Goal: Complete application form

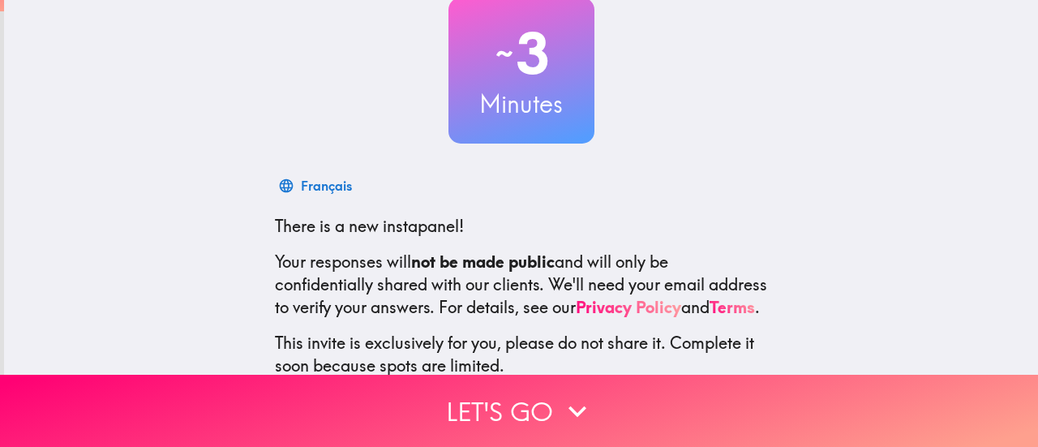
scroll to position [227, 0]
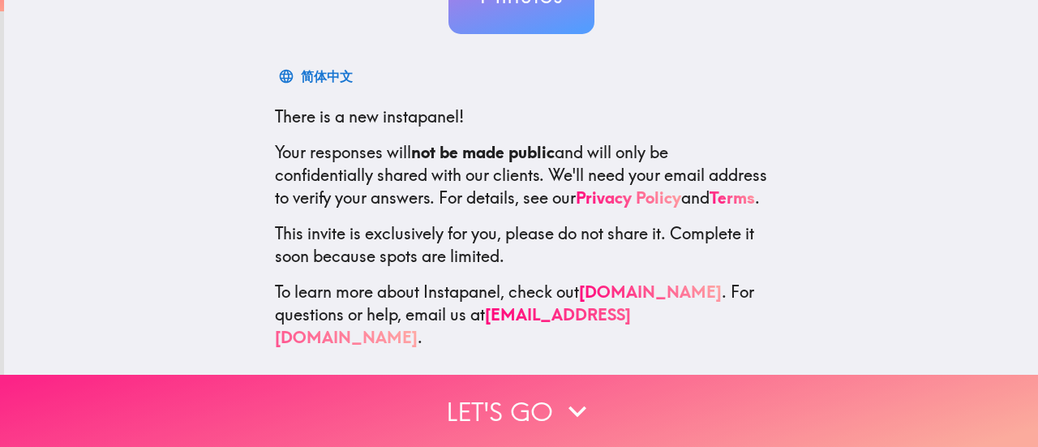
click at [529, 411] on button "Let's go" at bounding box center [519, 410] width 1038 height 72
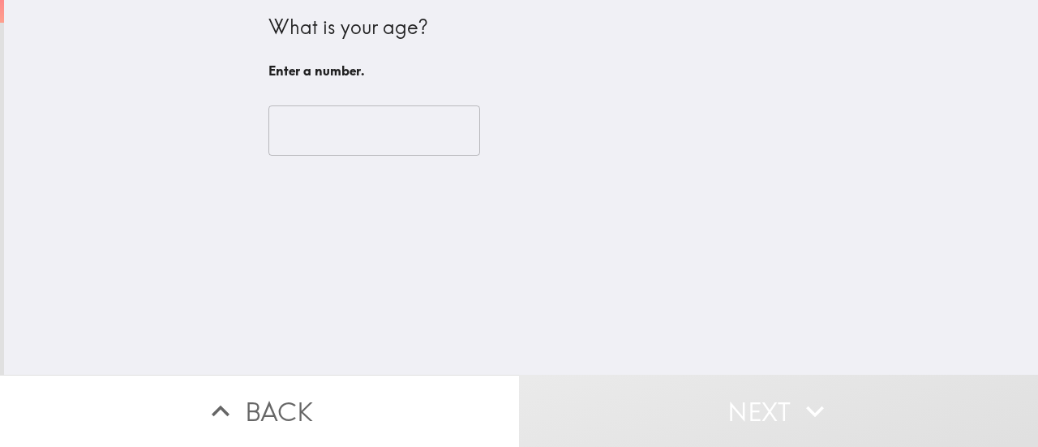
click at [369, 115] on input "number" at bounding box center [374, 130] width 212 height 50
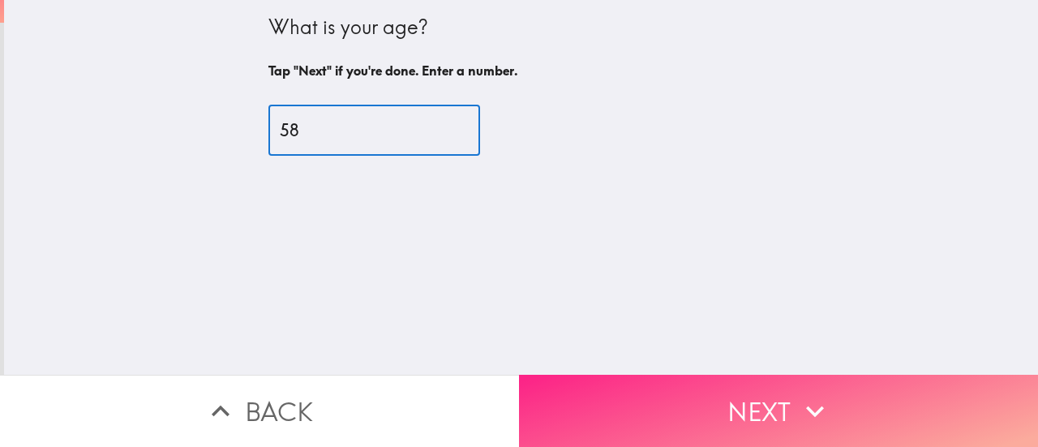
type input "58"
click at [740, 412] on button "Next" at bounding box center [778, 410] width 519 height 72
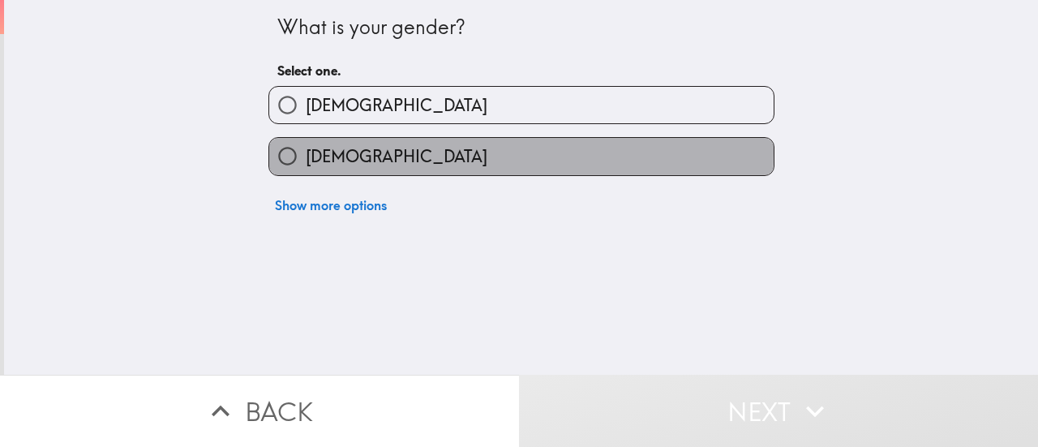
click at [421, 153] on label "[DEMOGRAPHIC_DATA]" at bounding box center [521, 156] width 504 height 36
click at [306, 153] on input "[DEMOGRAPHIC_DATA]" at bounding box center [287, 156] width 36 height 36
radio input "true"
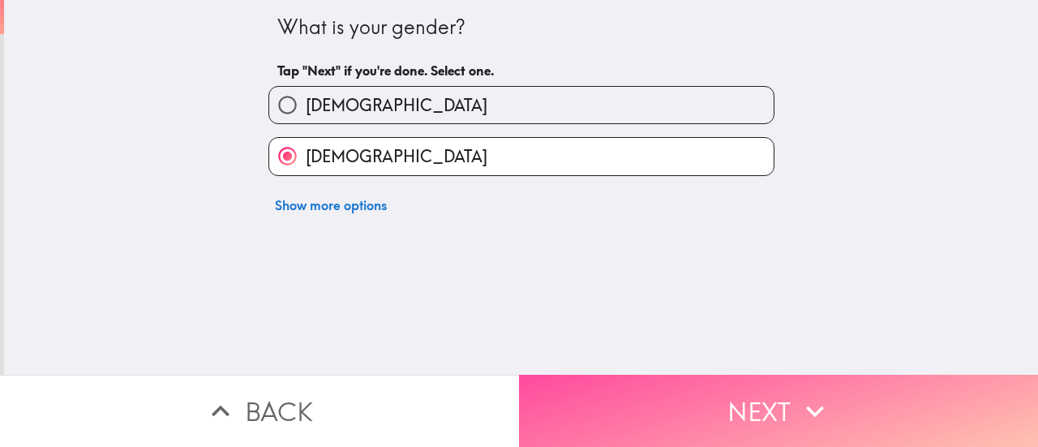
click at [613, 400] on button "Next" at bounding box center [778, 410] width 519 height 72
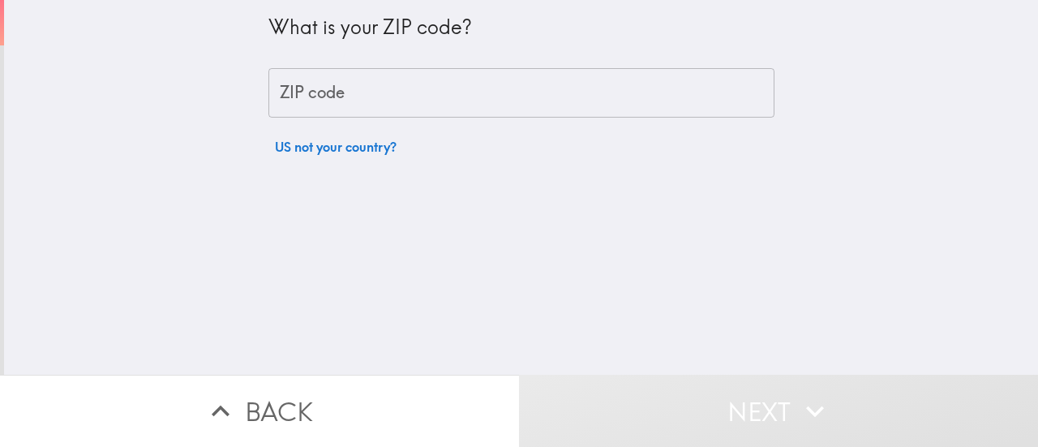
click at [447, 87] on input "ZIP code" at bounding box center [521, 93] width 506 height 50
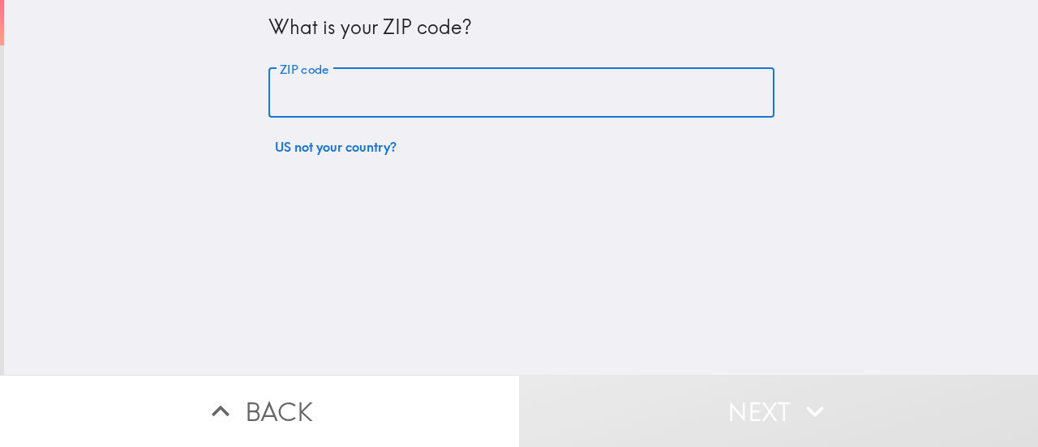
type input "76001"
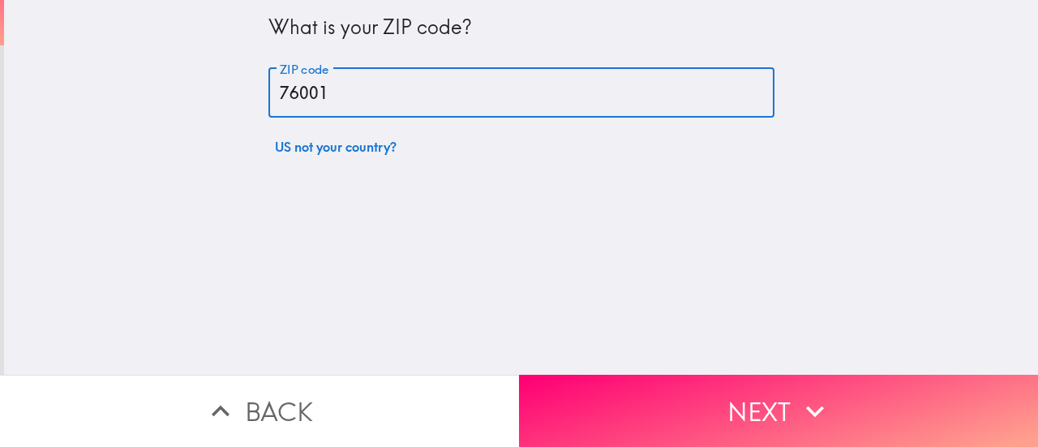
click at [685, 390] on button "Next" at bounding box center [778, 410] width 519 height 72
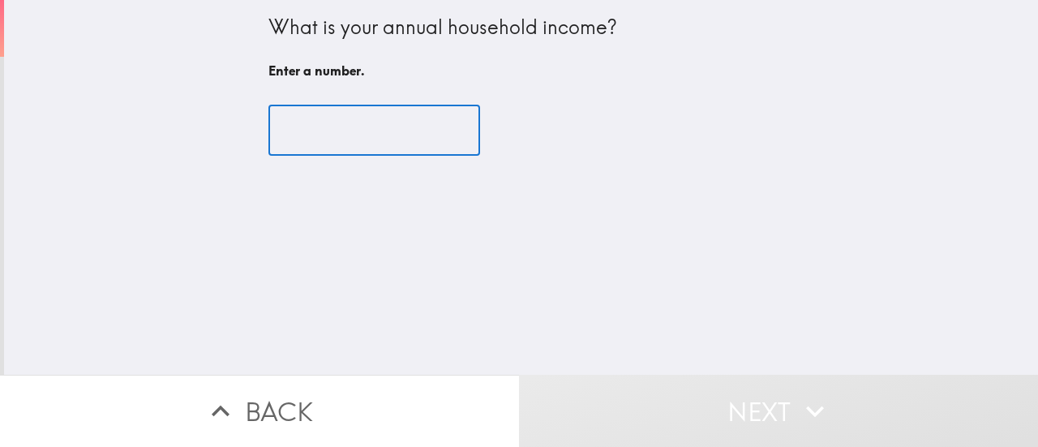
click at [396, 144] on input "number" at bounding box center [374, 130] width 212 height 50
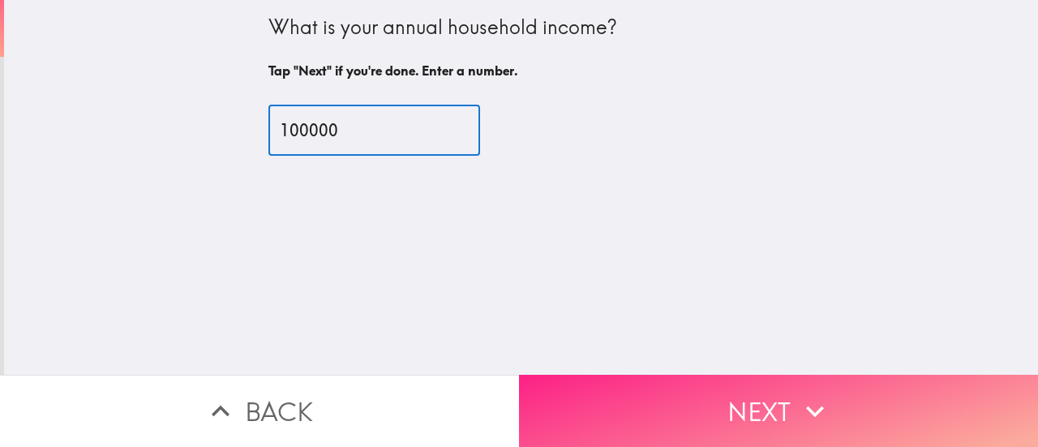
type input "100000"
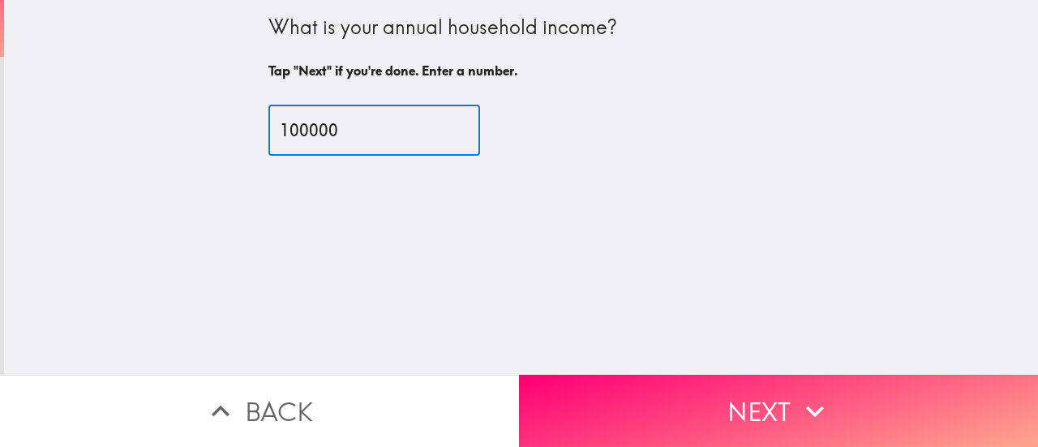
click at [717, 383] on button "Next" at bounding box center [778, 410] width 519 height 72
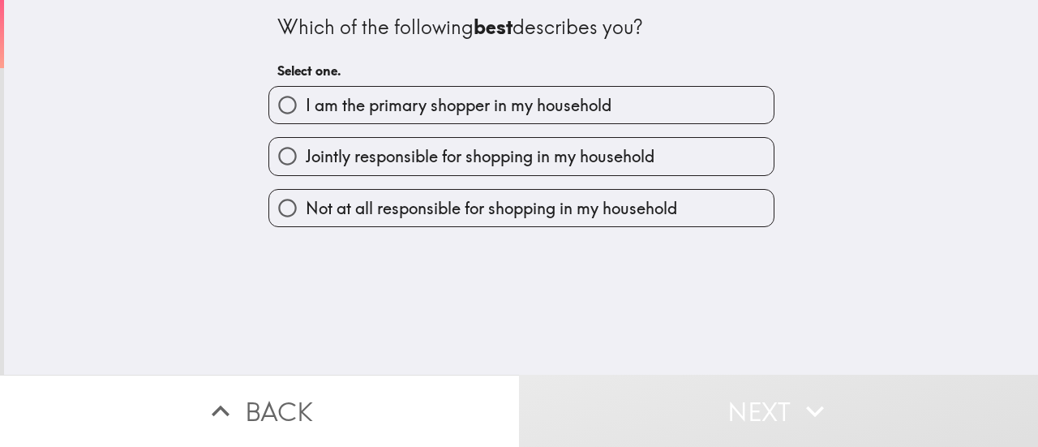
click at [356, 101] on span "I am the primary shopper in my household" at bounding box center [459, 105] width 306 height 23
click at [306, 101] on input "I am the primary shopper in my household" at bounding box center [287, 105] width 36 height 36
radio input "true"
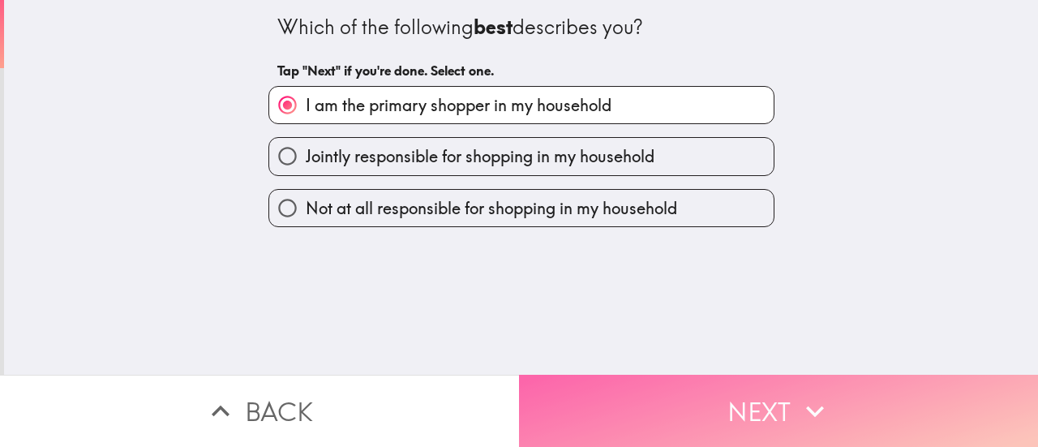
click at [631, 398] on button "Next" at bounding box center [778, 410] width 519 height 72
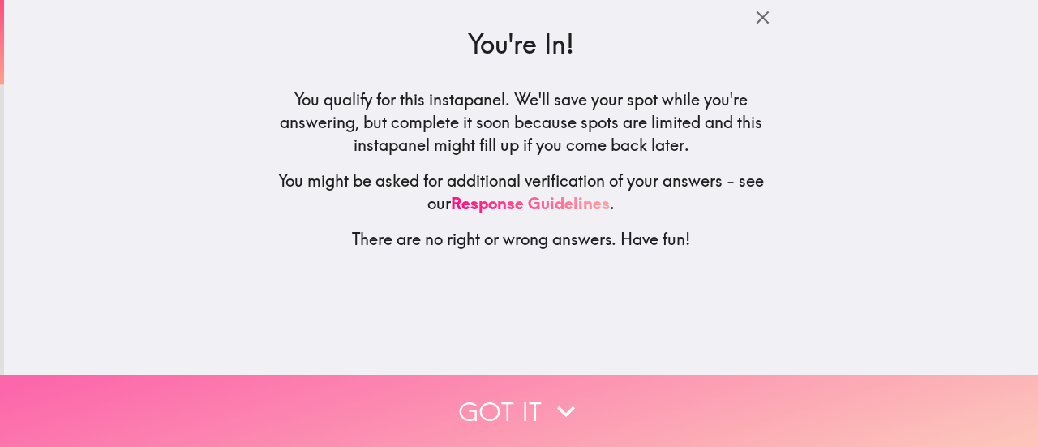
click at [518, 390] on button "Got it" at bounding box center [519, 410] width 1038 height 72
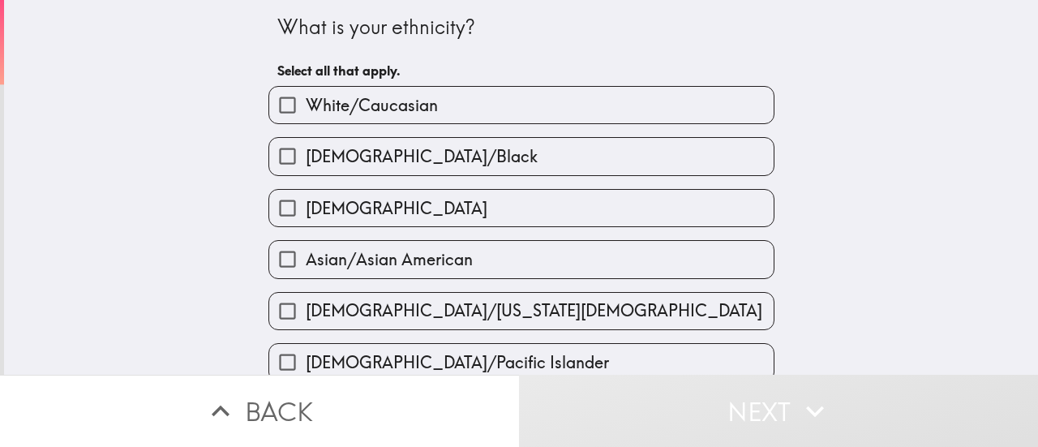
click at [425, 105] on span "White/Caucasian" at bounding box center [372, 105] width 132 height 23
click at [306, 105] on input "White/Caucasian" at bounding box center [287, 105] width 36 height 36
checkbox input "true"
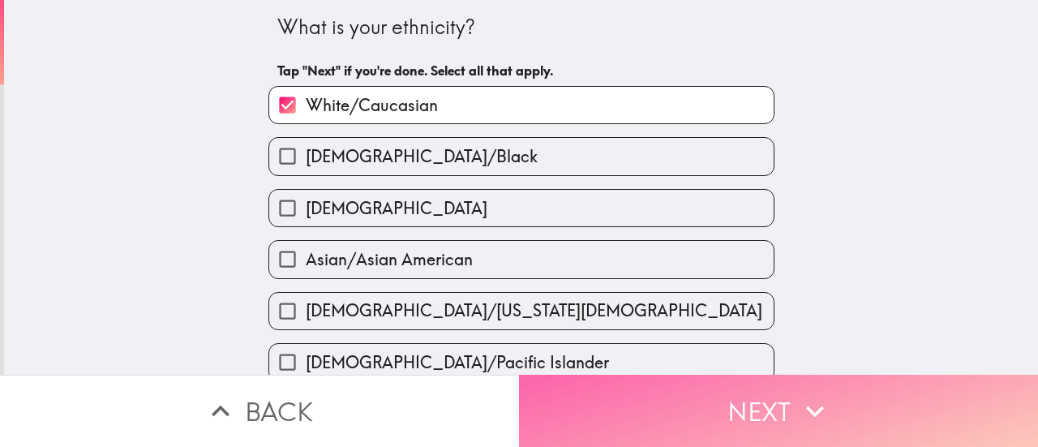
click at [747, 410] on button "Next" at bounding box center [778, 410] width 519 height 72
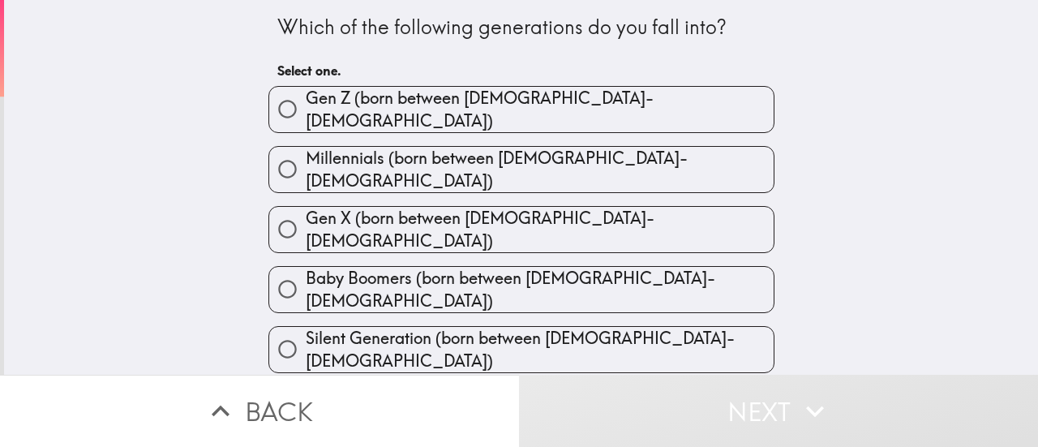
click at [447, 207] on span "Gen X (born between [DEMOGRAPHIC_DATA]-[DEMOGRAPHIC_DATA])" at bounding box center [540, 229] width 468 height 45
click at [306, 211] on input "Gen X (born between [DEMOGRAPHIC_DATA]-[DEMOGRAPHIC_DATA])" at bounding box center [287, 229] width 36 height 36
radio input "true"
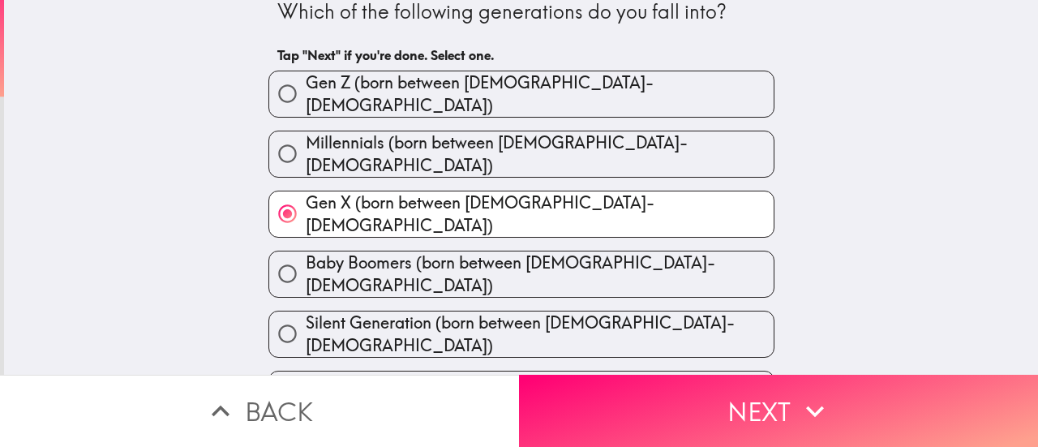
scroll to position [22, 0]
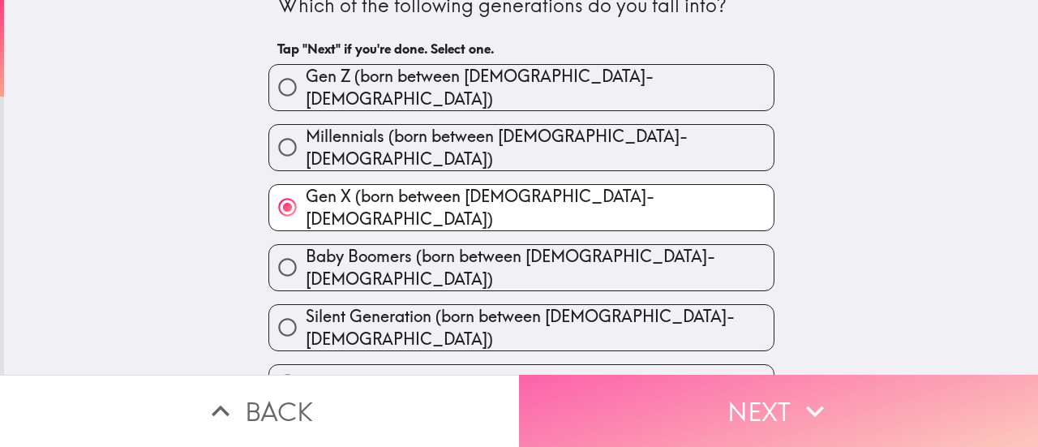
click at [773, 388] on button "Next" at bounding box center [778, 410] width 519 height 72
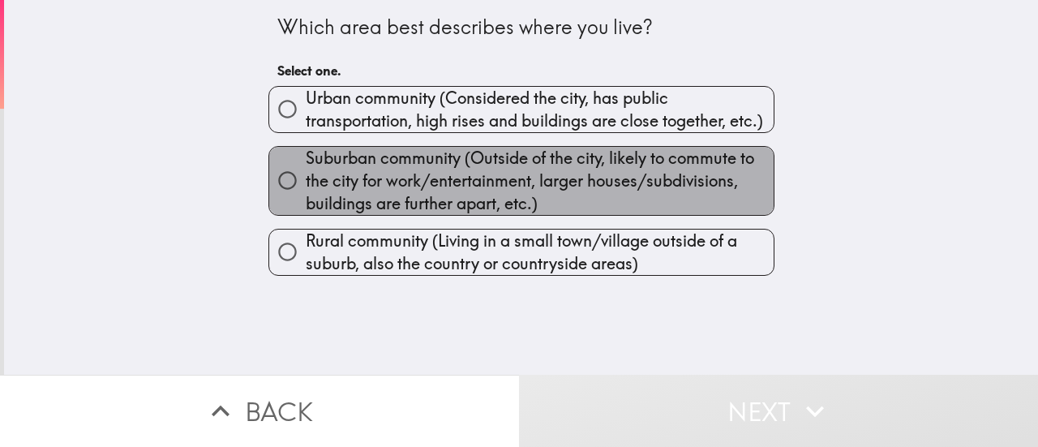
click at [460, 189] on span "Suburban community (Outside of the city, likely to commute to the city for work…" at bounding box center [540, 181] width 468 height 68
click at [306, 189] on input "Suburban community (Outside of the city, likely to commute to the city for work…" at bounding box center [287, 180] width 36 height 36
radio input "true"
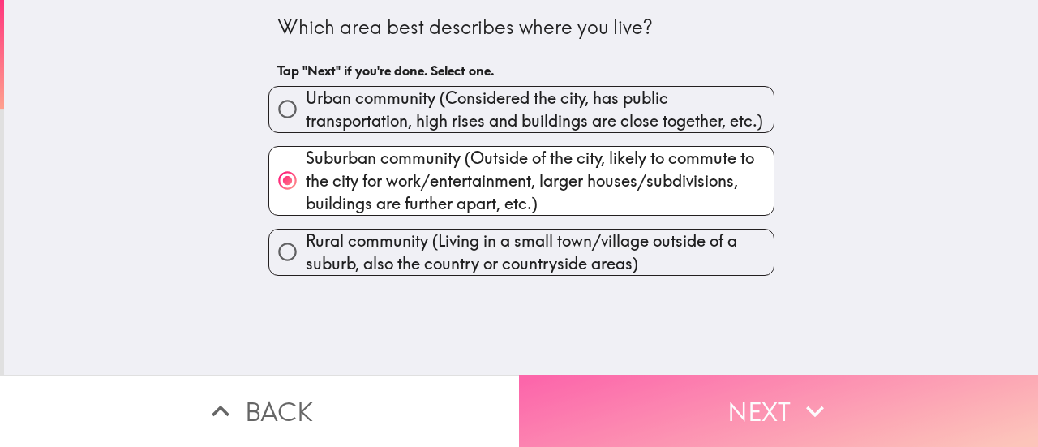
click at [653, 387] on button "Next" at bounding box center [778, 410] width 519 height 72
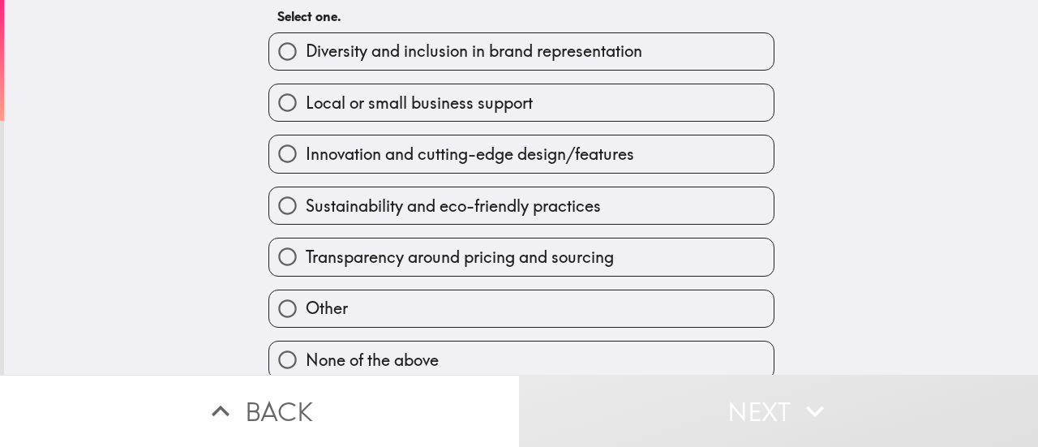
scroll to position [101, 0]
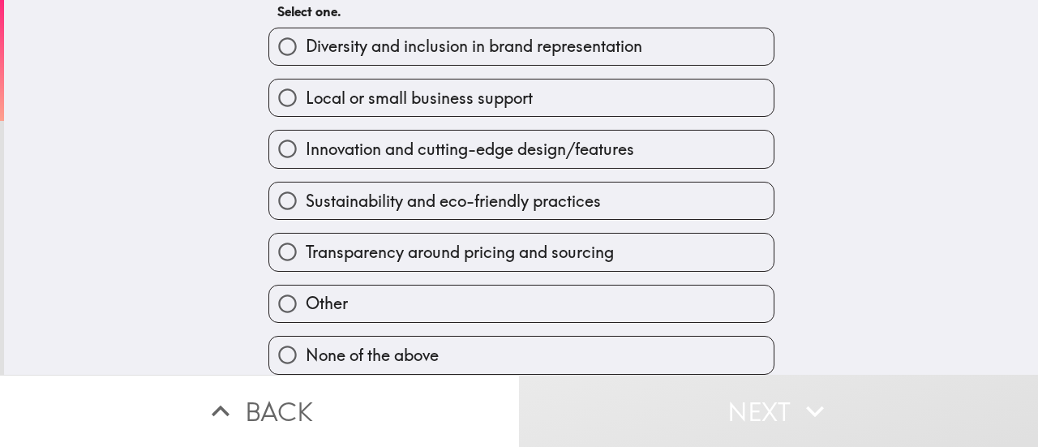
click at [359, 244] on span "Transparency around pricing and sourcing" at bounding box center [460, 252] width 308 height 23
click at [306, 244] on input "Transparency around pricing and sourcing" at bounding box center [287, 251] width 36 height 36
radio input "true"
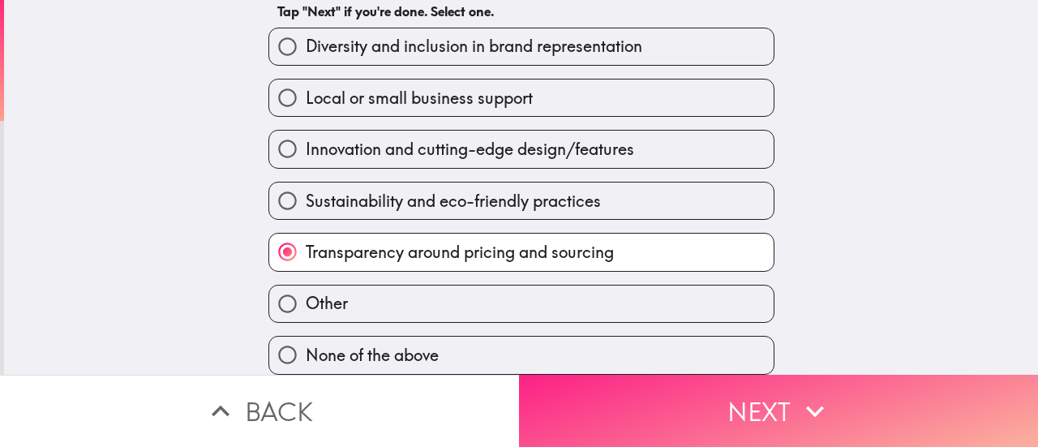
click at [588, 398] on button "Next" at bounding box center [778, 410] width 519 height 72
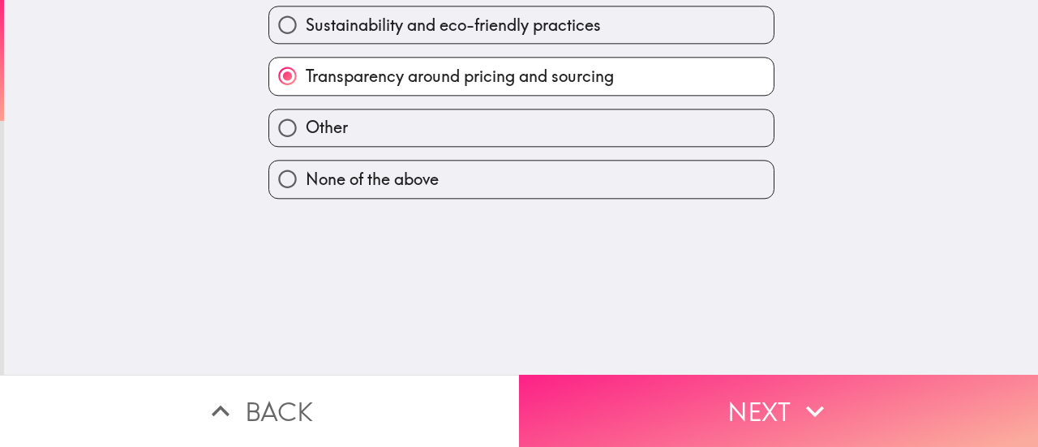
scroll to position [0, 0]
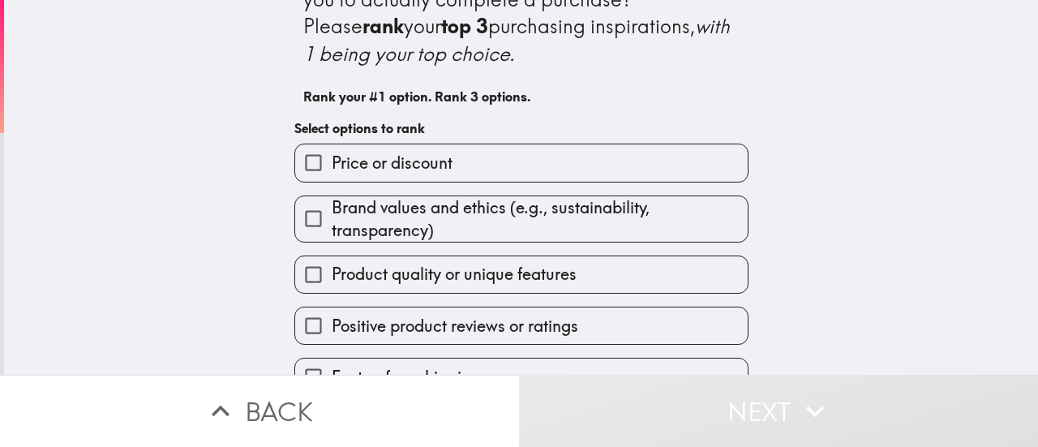
scroll to position [81, 0]
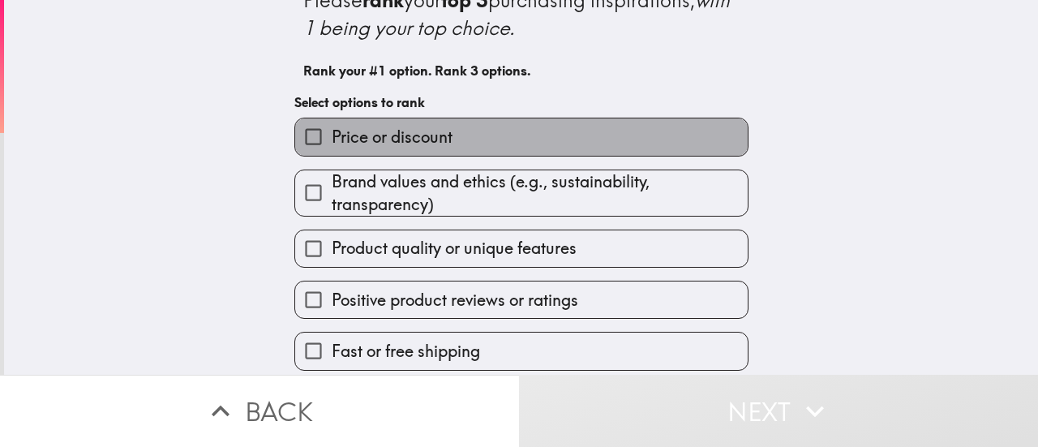
click at [349, 143] on span "Price or discount" at bounding box center [392, 137] width 121 height 23
click at [332, 143] on input "Price or discount" at bounding box center [313, 136] width 36 height 36
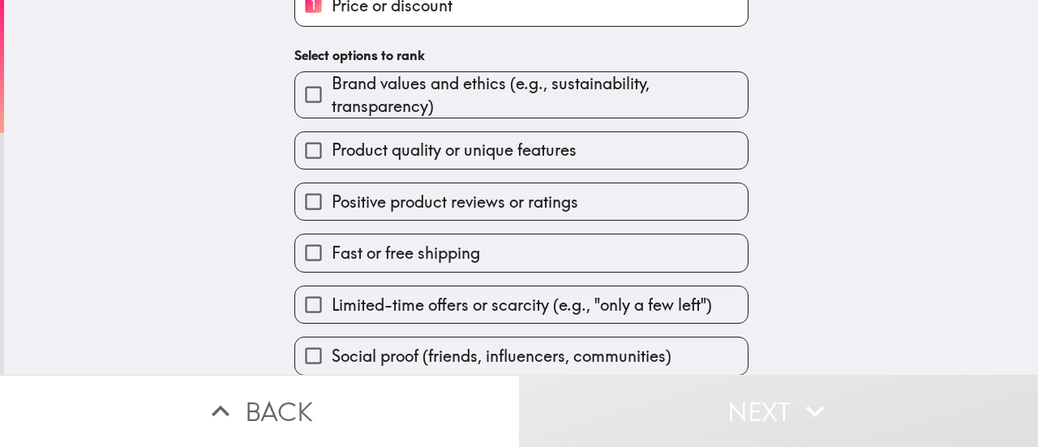
scroll to position [199, 0]
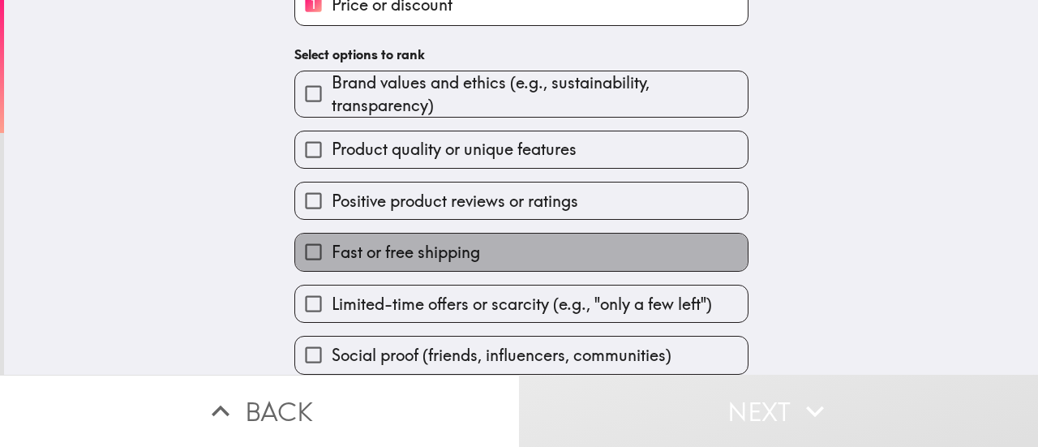
click at [339, 241] on span "Fast or free shipping" at bounding box center [406, 252] width 148 height 23
click at [332, 236] on input "Fast or free shipping" at bounding box center [313, 251] width 36 height 36
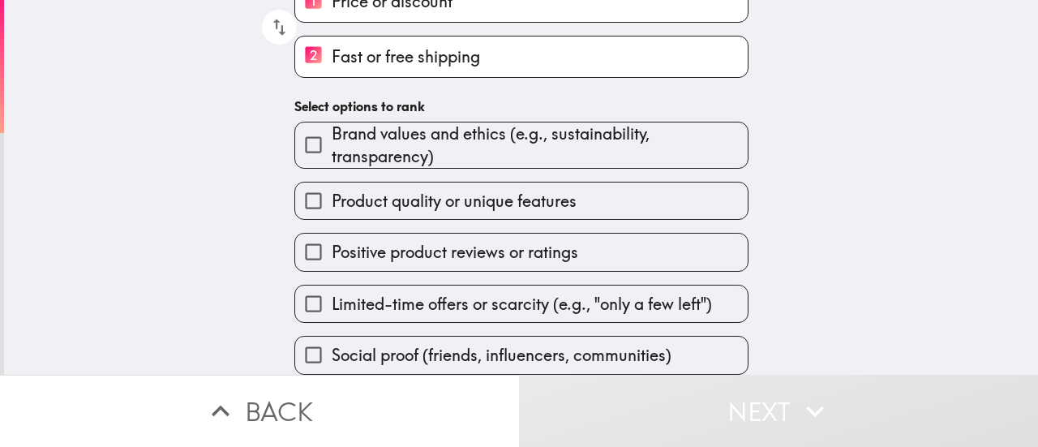
scroll to position [202, 0]
click at [353, 190] on span "Product quality or unique features" at bounding box center [454, 201] width 245 height 23
click at [332, 190] on input "Product quality or unique features" at bounding box center [313, 200] width 36 height 36
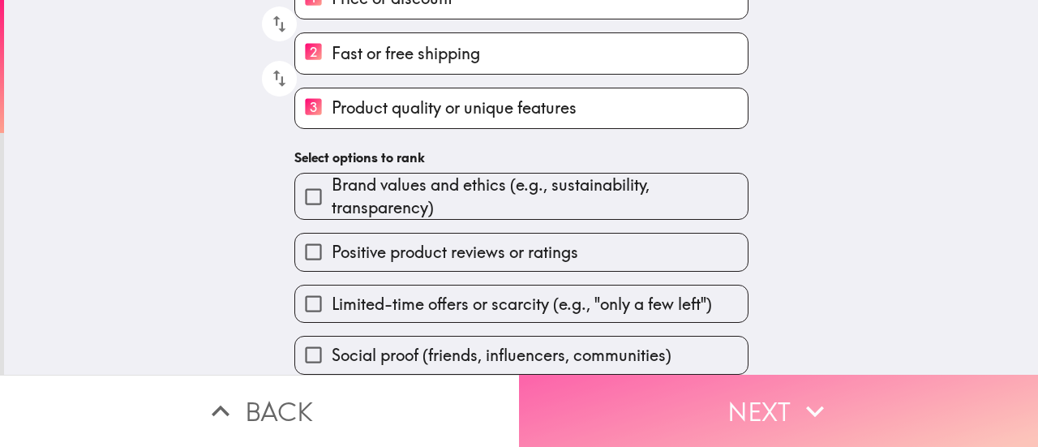
click at [665, 398] on button "Next" at bounding box center [778, 410] width 519 height 72
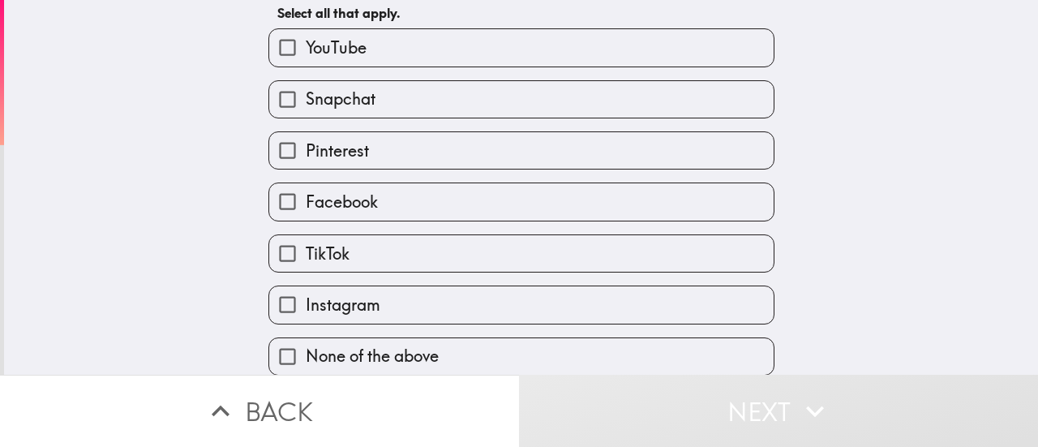
scroll to position [128, 0]
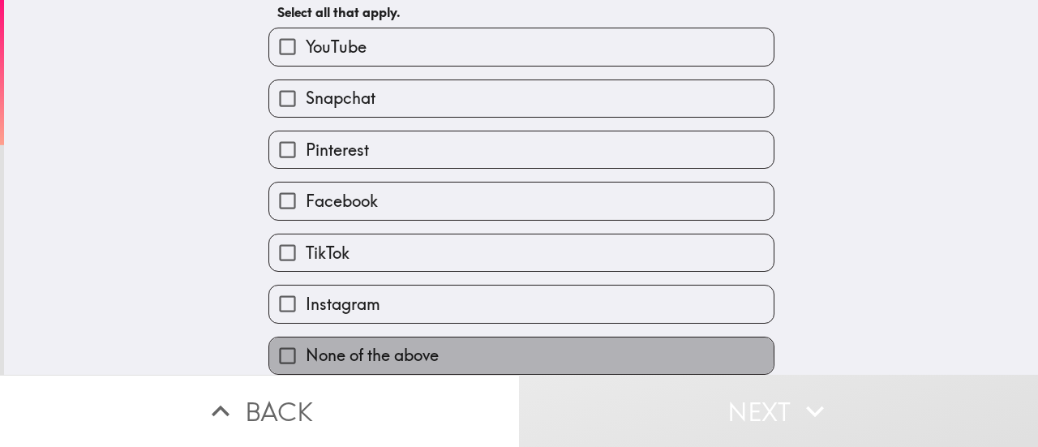
click at [349, 344] on span "None of the above" at bounding box center [372, 355] width 133 height 23
click at [306, 338] on input "None of the above" at bounding box center [287, 355] width 36 height 36
checkbox input "true"
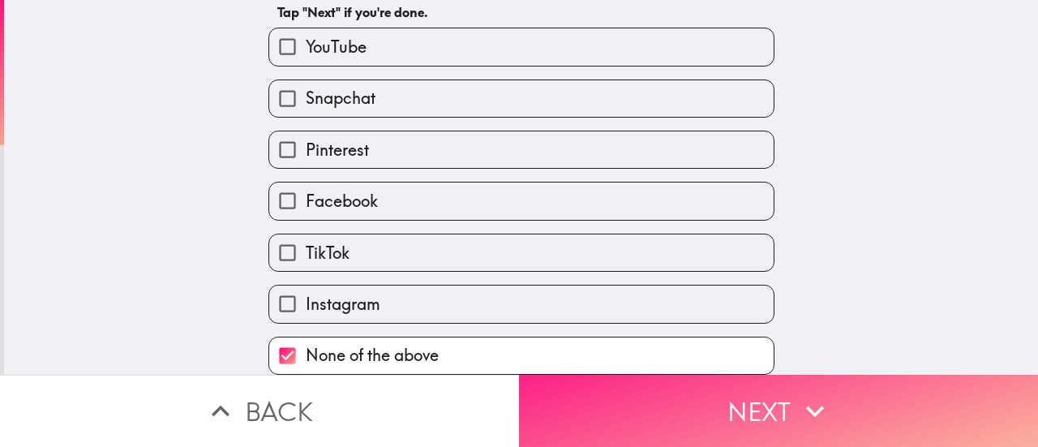
drag, startPoint x: 678, startPoint y: 410, endPoint x: 653, endPoint y: 410, distance: 24.3
click at [678, 410] on button "Next" at bounding box center [778, 410] width 519 height 72
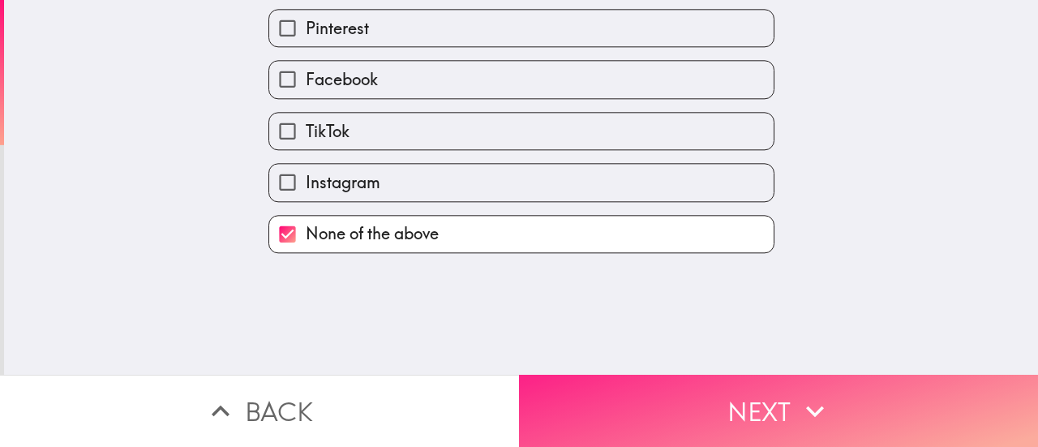
scroll to position [0, 0]
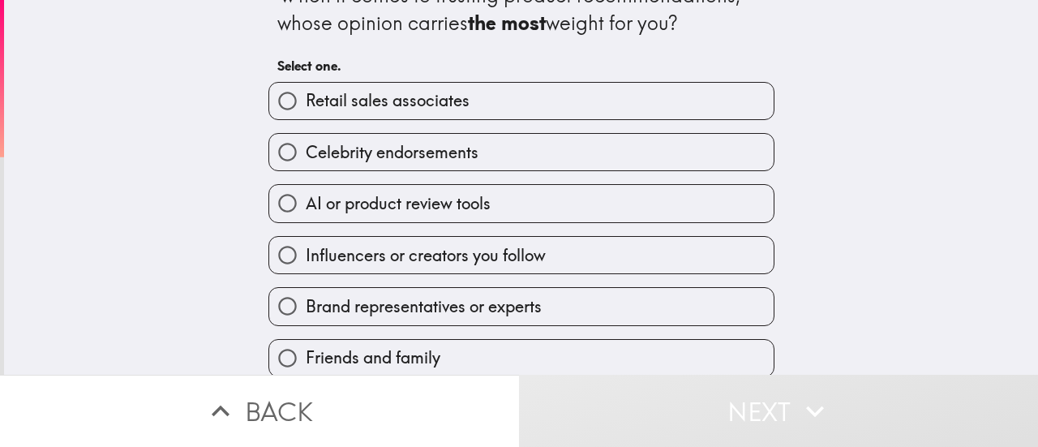
scroll to position [49, 0]
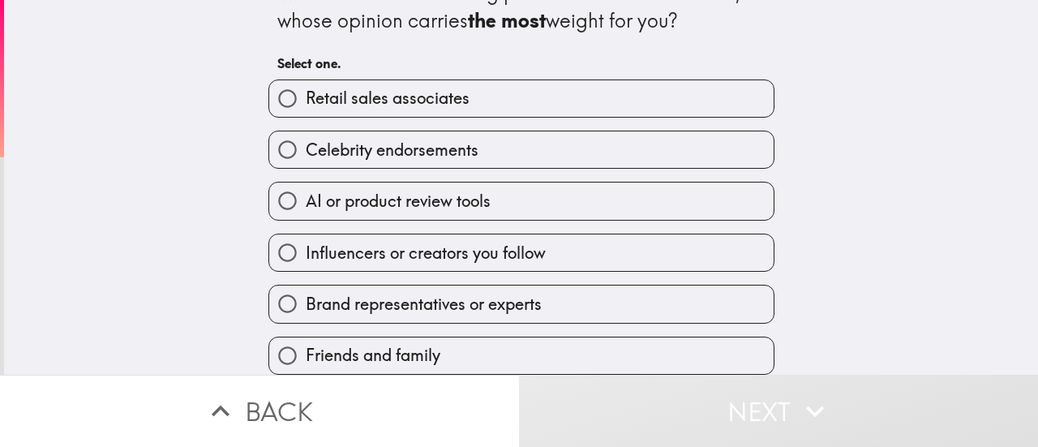
click at [371, 299] on span "Brand representatives or experts" at bounding box center [424, 304] width 236 height 23
click at [306, 299] on input "Brand representatives or experts" at bounding box center [287, 303] width 36 height 36
radio input "true"
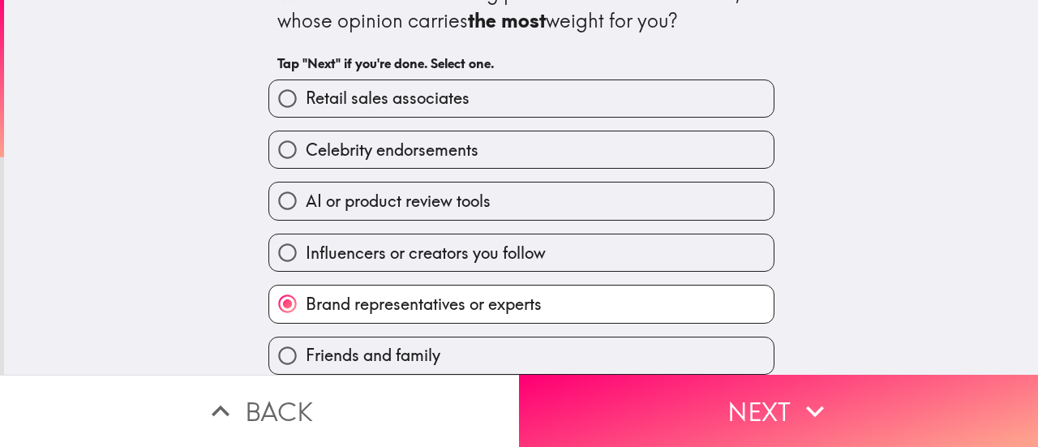
click at [379, 344] on span "Friends and family" at bounding box center [373, 355] width 135 height 23
click at [306, 337] on input "Friends and family" at bounding box center [287, 355] width 36 height 36
radio input "true"
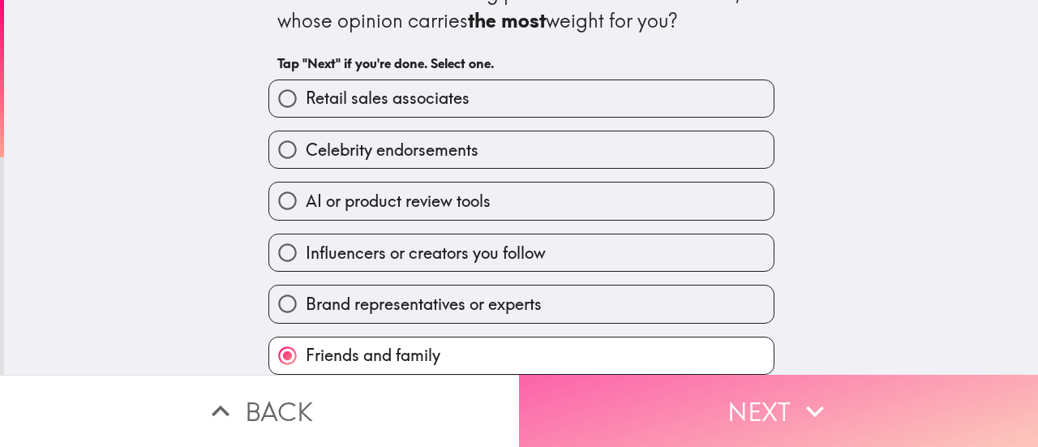
click at [713, 413] on button "Next" at bounding box center [778, 410] width 519 height 72
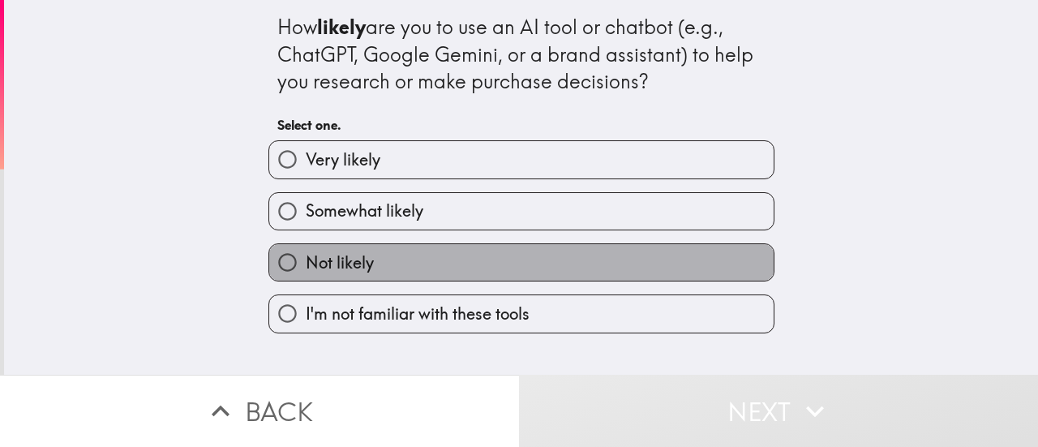
click at [425, 257] on label "Not likely" at bounding box center [521, 262] width 504 height 36
click at [306, 257] on input "Not likely" at bounding box center [287, 262] width 36 height 36
radio input "true"
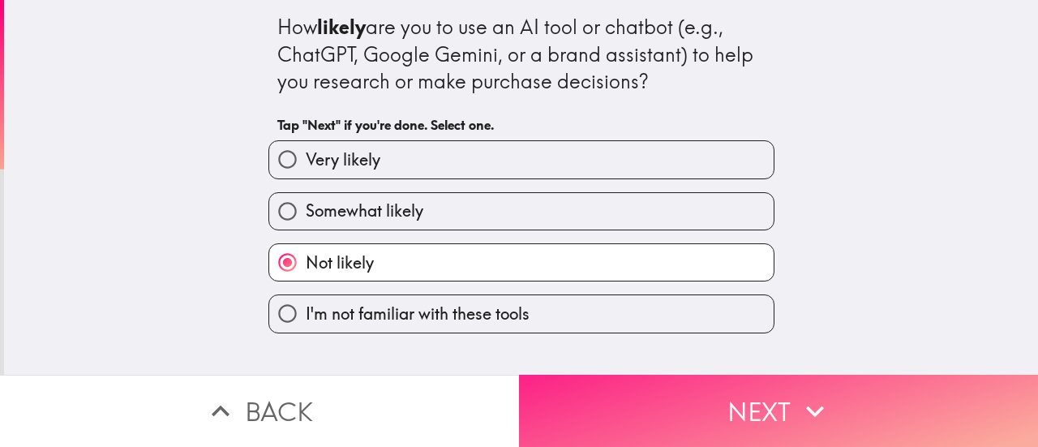
click at [695, 395] on button "Next" at bounding box center [778, 410] width 519 height 72
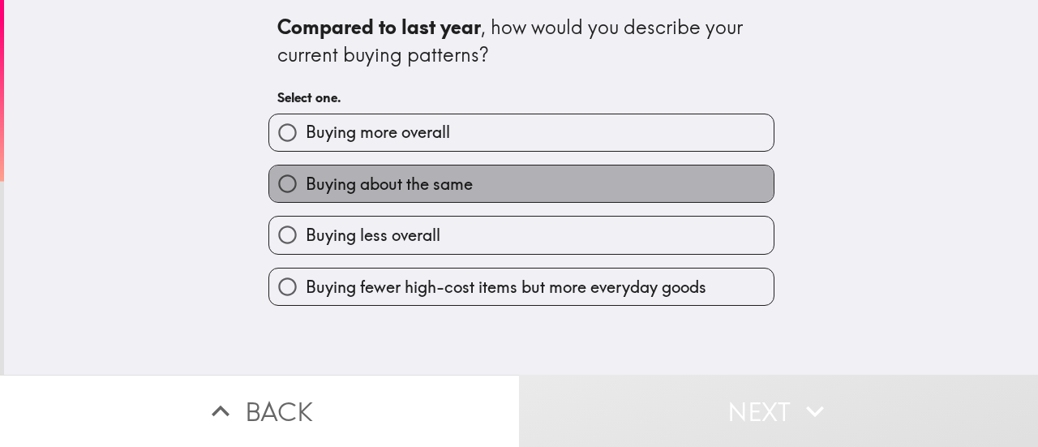
click at [437, 184] on span "Buying about the same" at bounding box center [389, 184] width 167 height 23
click at [306, 184] on input "Buying about the same" at bounding box center [287, 183] width 36 height 36
radio input "true"
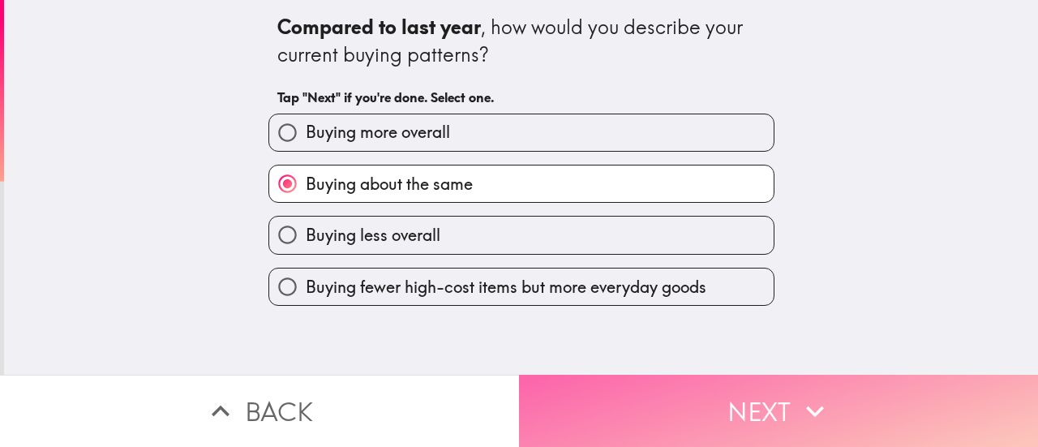
click at [714, 374] on button "Next" at bounding box center [778, 410] width 519 height 72
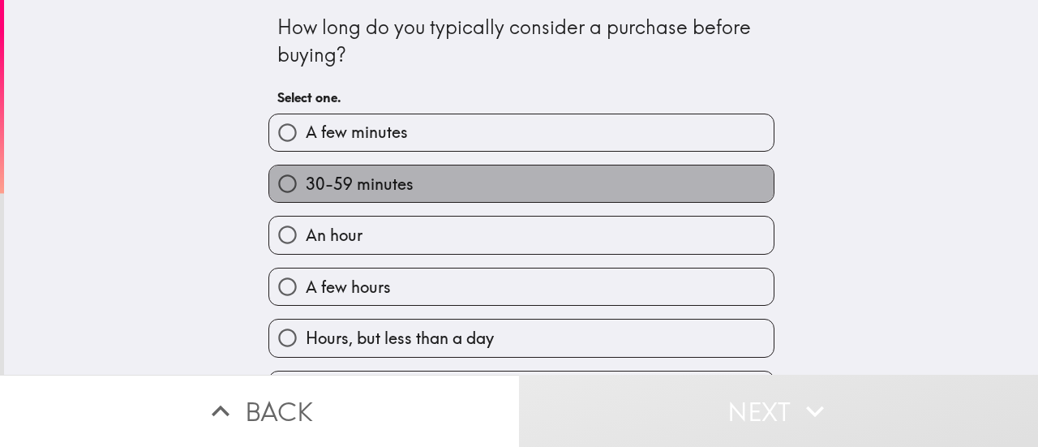
click at [413, 184] on label "30-59 minutes" at bounding box center [521, 183] width 504 height 36
click at [306, 184] on input "30-59 minutes" at bounding box center [287, 183] width 36 height 36
radio input "true"
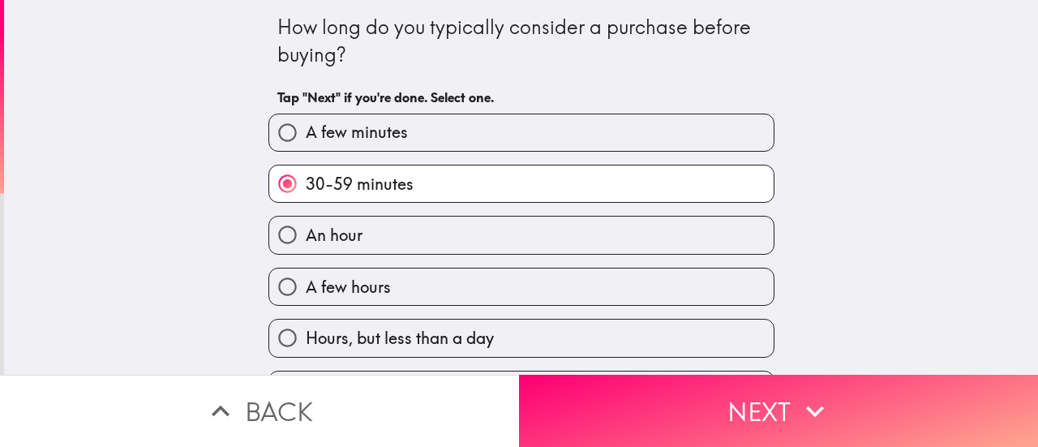
scroll to position [0, 2]
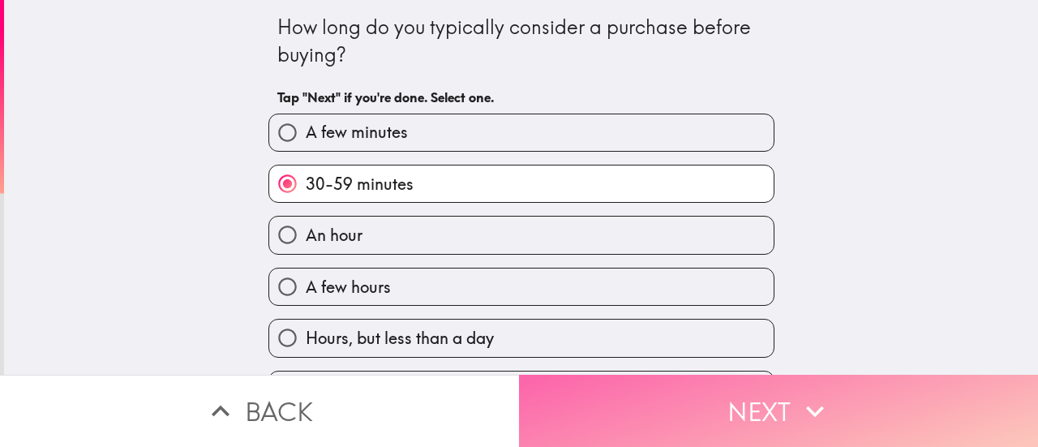
click at [737, 404] on button "Next" at bounding box center [778, 410] width 519 height 72
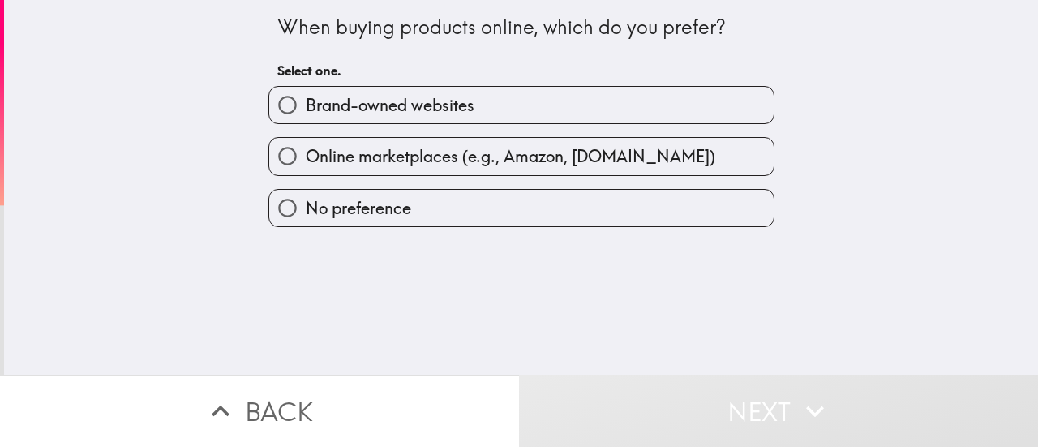
click at [473, 147] on span "Online marketplaces (e.g., Amazon, [DOMAIN_NAME])" at bounding box center [510, 156] width 409 height 23
click at [306, 147] on input "Online marketplaces (e.g., Amazon, [DOMAIN_NAME])" at bounding box center [287, 156] width 36 height 36
radio input "true"
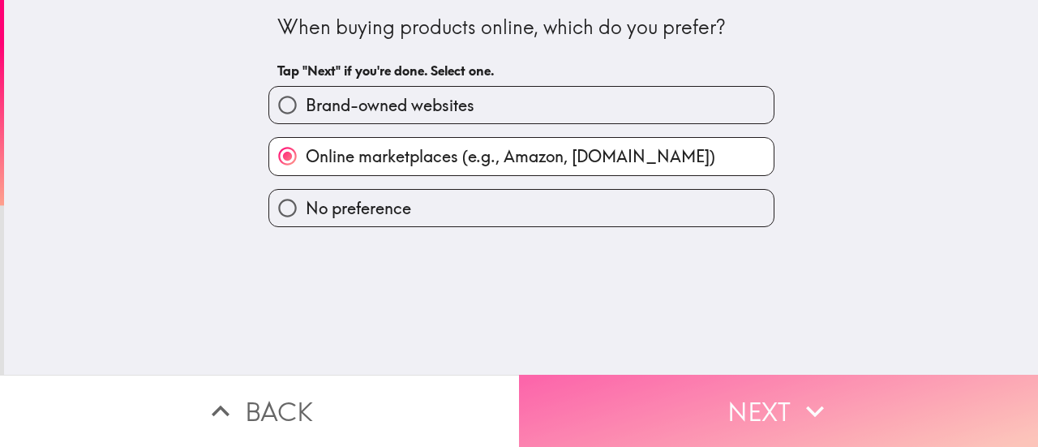
click at [745, 399] on button "Next" at bounding box center [778, 410] width 519 height 72
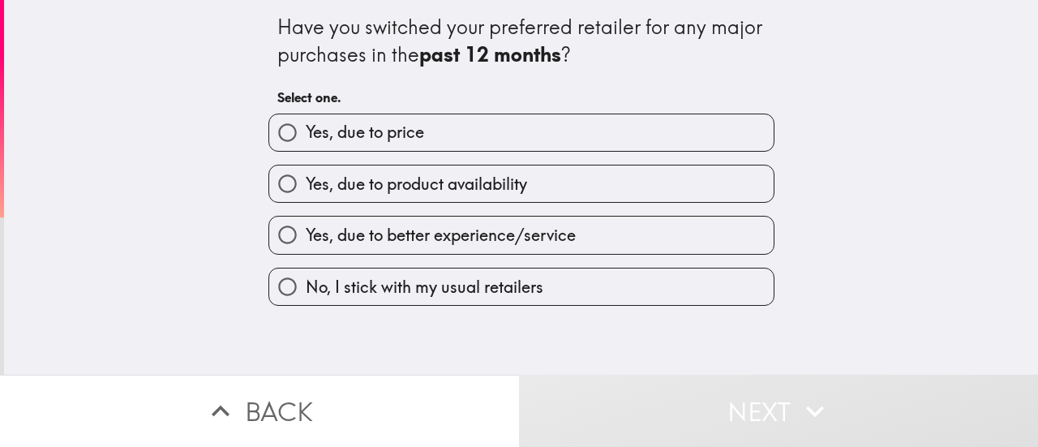
click at [409, 287] on span "No, I stick with my usual retailers" at bounding box center [425, 287] width 238 height 23
click at [306, 287] on input "No, I stick with my usual retailers" at bounding box center [287, 286] width 36 height 36
radio input "true"
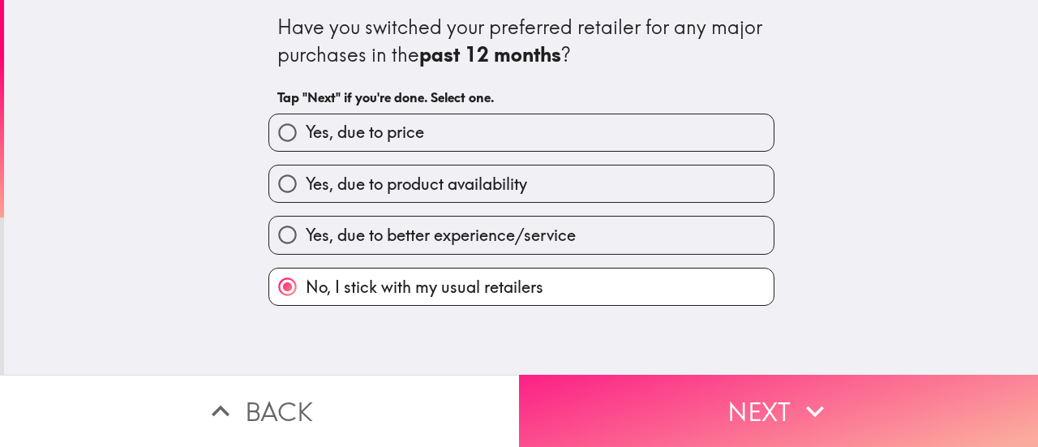
click at [736, 385] on button "Next" at bounding box center [778, 410] width 519 height 72
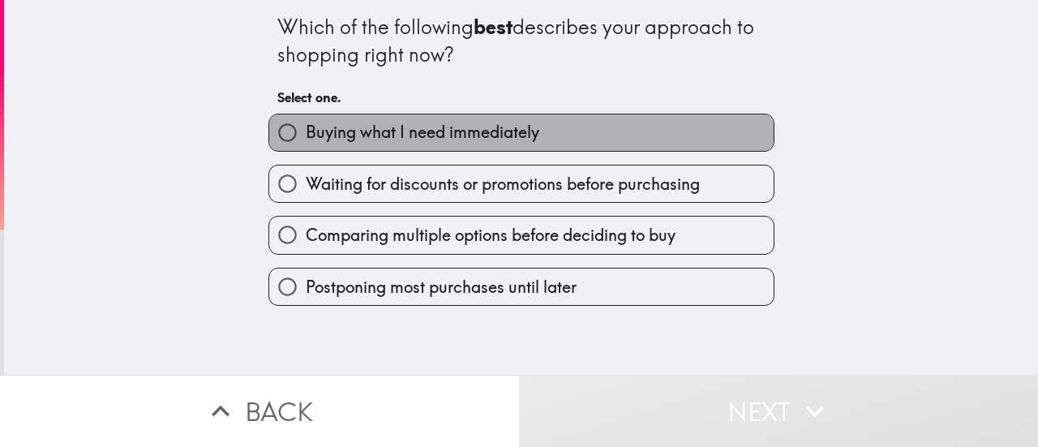
click at [497, 119] on label "Buying what I need immediately" at bounding box center [521, 132] width 504 height 36
click at [306, 119] on input "Buying what I need immediately" at bounding box center [287, 132] width 36 height 36
radio input "true"
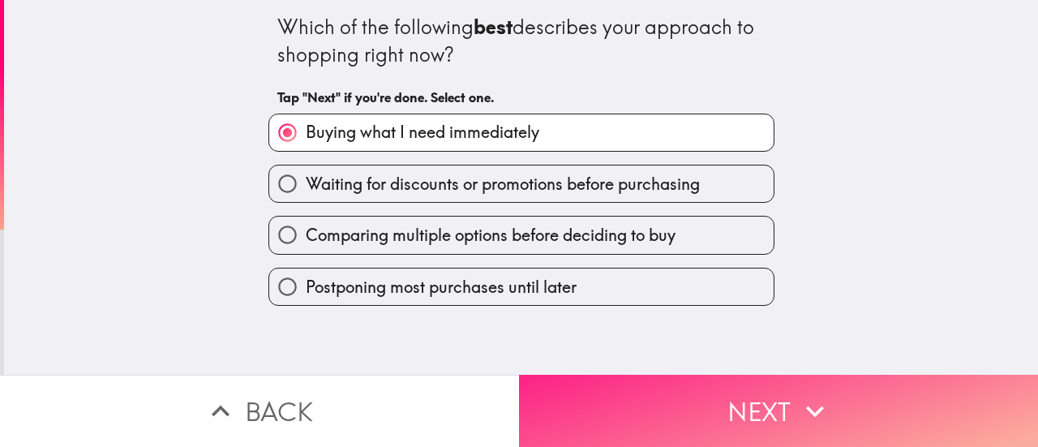
click at [738, 393] on button "Next" at bounding box center [778, 410] width 519 height 72
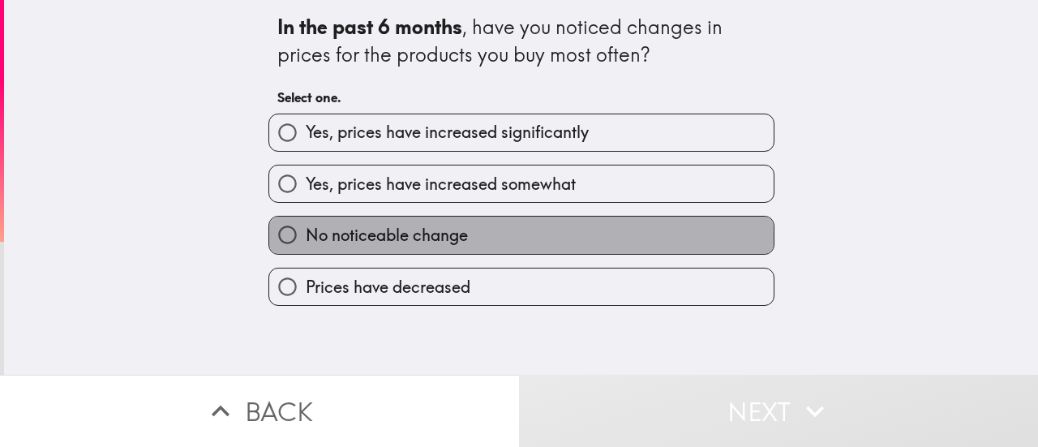
click at [383, 239] on span "No noticeable change" at bounding box center [387, 235] width 162 height 23
click at [306, 239] on input "No noticeable change" at bounding box center [287, 234] width 36 height 36
radio input "true"
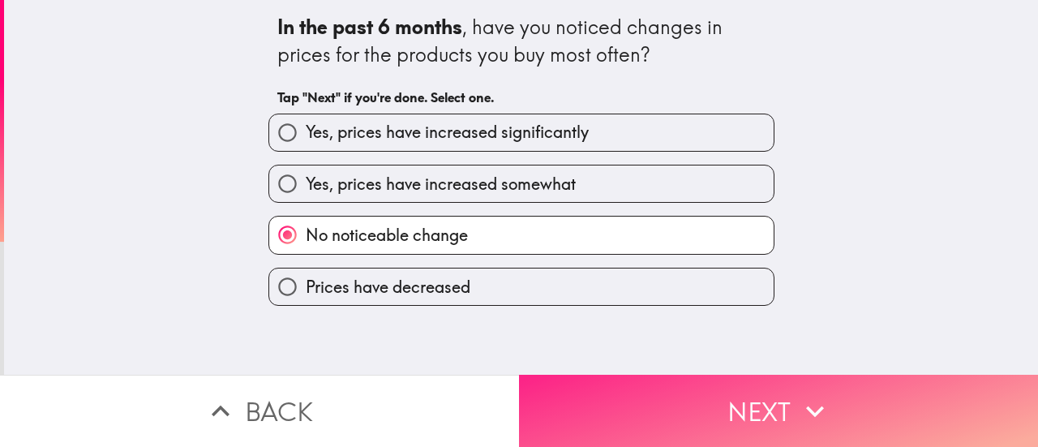
click at [658, 398] on button "Next" at bounding box center [778, 410] width 519 height 72
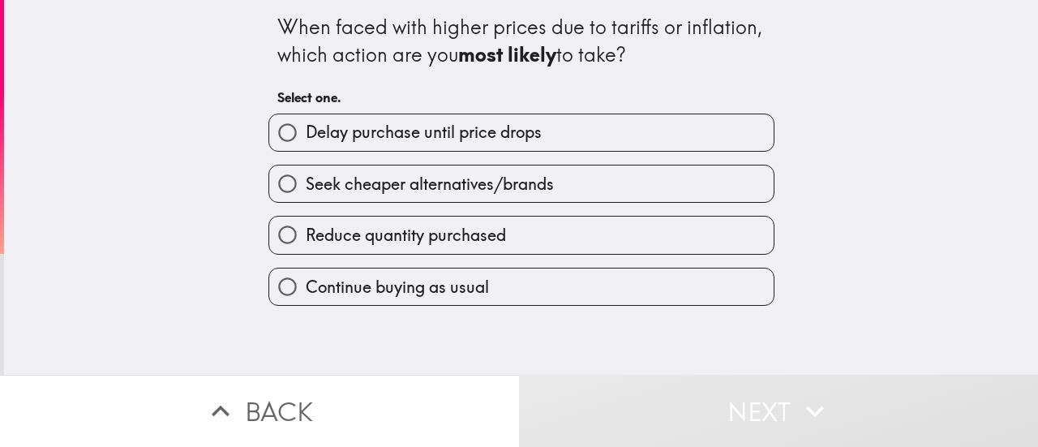
click at [319, 285] on span "Continue buying as usual" at bounding box center [397, 287] width 183 height 23
click at [306, 285] on input "Continue buying as usual" at bounding box center [287, 286] width 36 height 36
radio input "true"
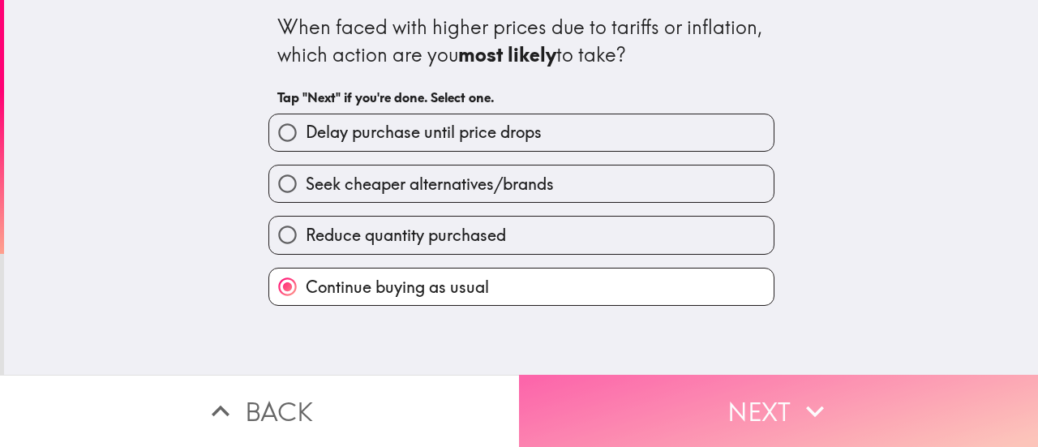
click at [693, 404] on button "Next" at bounding box center [778, 410] width 519 height 72
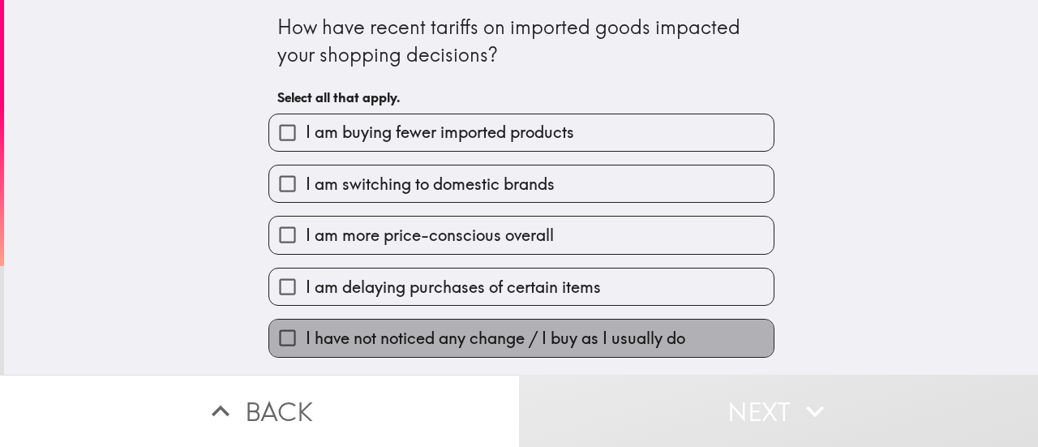
drag, startPoint x: 324, startPoint y: 343, endPoint x: 339, endPoint y: 346, distance: 14.9
click at [325, 343] on span "I have not noticed any change / I buy as I usually do" at bounding box center [495, 338] width 379 height 23
click at [306, 343] on input "I have not noticed any change / I buy as I usually do" at bounding box center [287, 337] width 36 height 36
checkbox input "true"
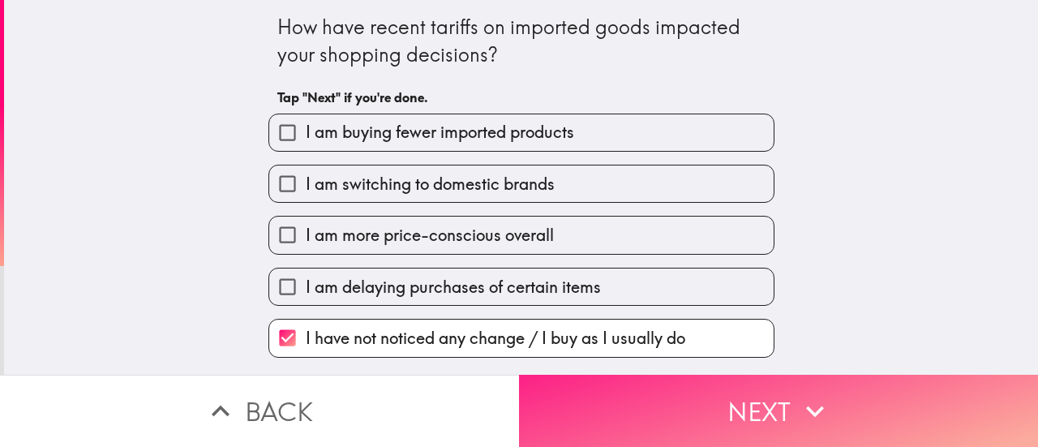
click at [674, 409] on button "Next" at bounding box center [778, 410] width 519 height 72
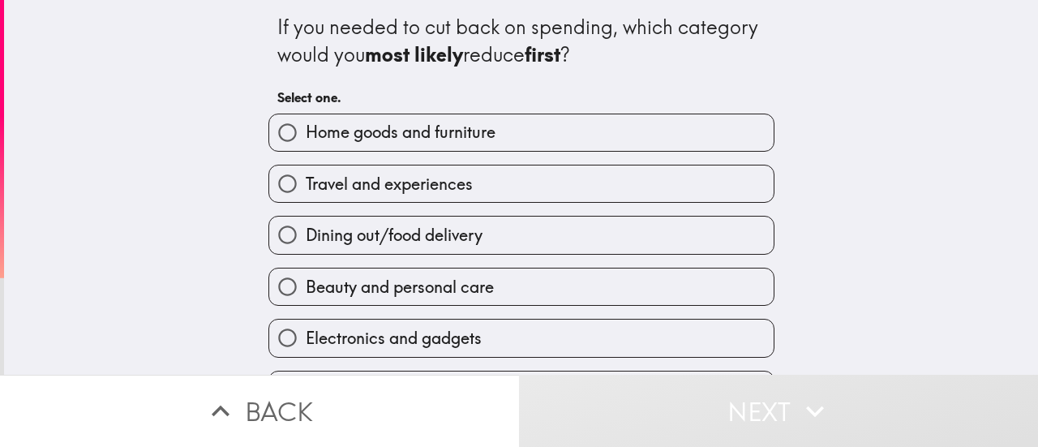
click at [360, 238] on span "Dining out/food delivery" at bounding box center [394, 235] width 177 height 23
click at [306, 238] on input "Dining out/food delivery" at bounding box center [287, 234] width 36 height 36
radio input "true"
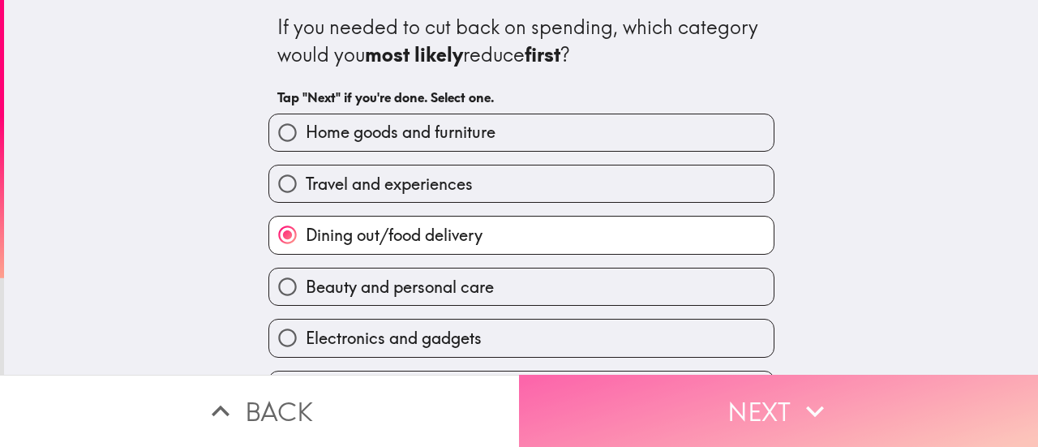
click at [755, 395] on button "Next" at bounding box center [778, 410] width 519 height 72
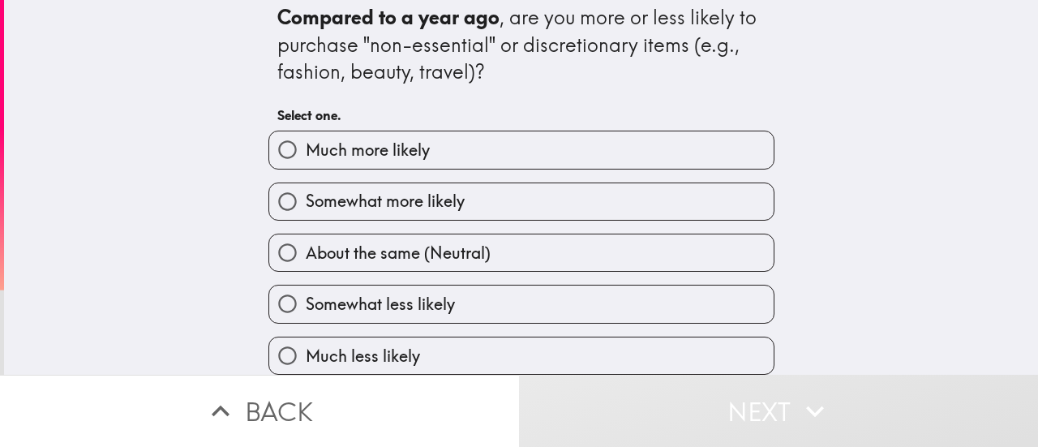
scroll to position [24, 0]
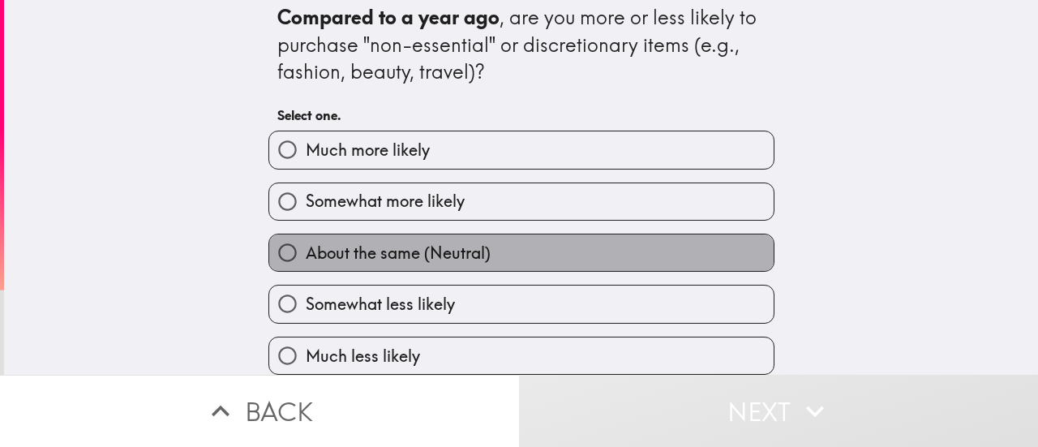
click at [409, 248] on span "About the same (Neutral)" at bounding box center [398, 253] width 185 height 23
click at [306, 248] on input "About the same (Neutral)" at bounding box center [287, 252] width 36 height 36
radio input "true"
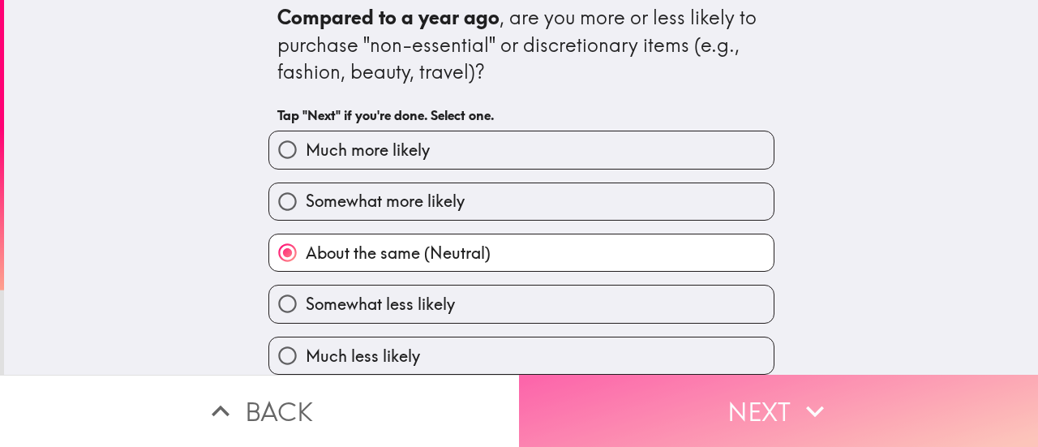
click at [699, 395] on button "Next" at bounding box center [778, 410] width 519 height 72
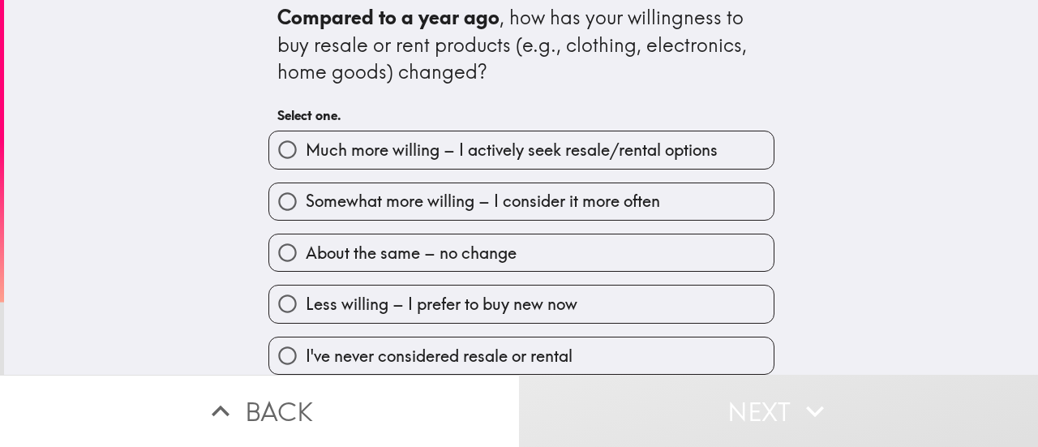
scroll to position [24, 0]
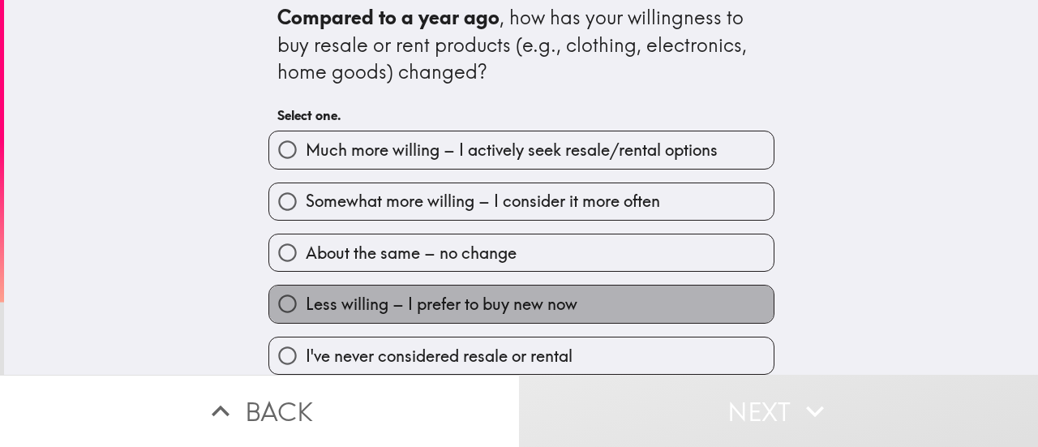
click at [413, 301] on span "Less willing – I prefer to buy new now" at bounding box center [442, 304] width 272 height 23
click at [306, 301] on input "Less willing – I prefer to buy new now" at bounding box center [287, 303] width 36 height 36
radio input "true"
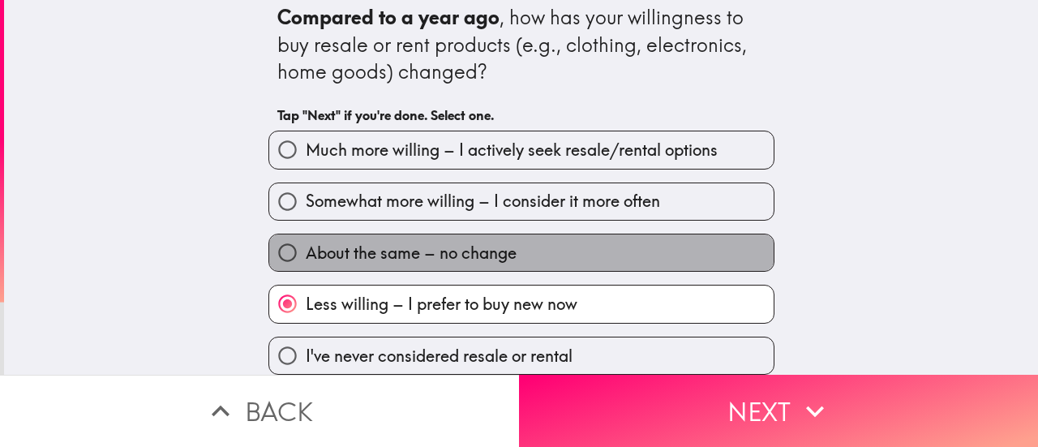
click at [445, 242] on span "About the same – no change" at bounding box center [411, 253] width 211 height 23
click at [306, 234] on input "About the same – no change" at bounding box center [287, 252] width 36 height 36
radio input "true"
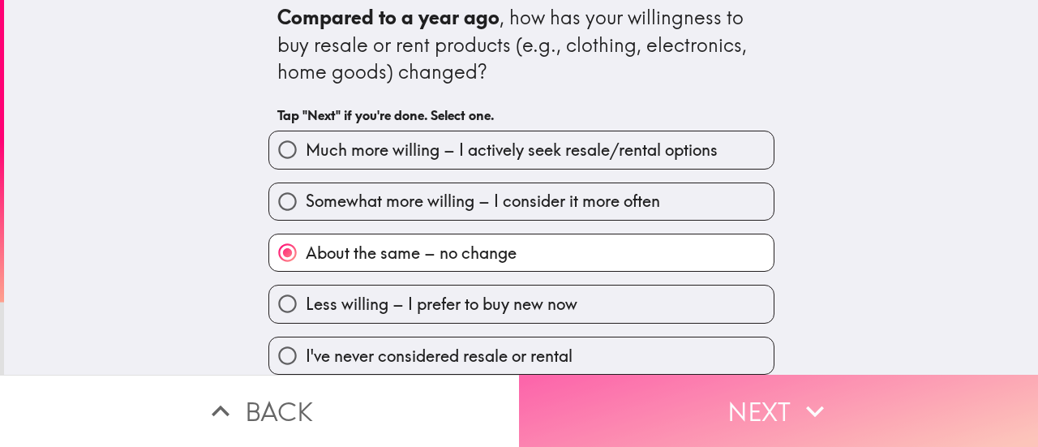
click at [664, 390] on button "Next" at bounding box center [778, 410] width 519 height 72
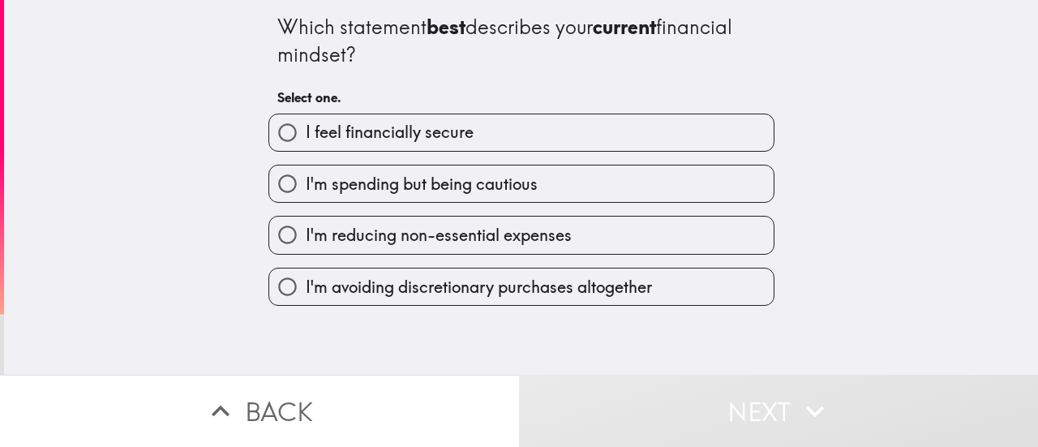
drag, startPoint x: 473, startPoint y: 139, endPoint x: 459, endPoint y: 139, distance: 14.6
click at [472, 139] on label "I feel financially secure" at bounding box center [521, 132] width 504 height 36
click at [306, 139] on input "I feel financially secure" at bounding box center [287, 132] width 36 height 36
radio input "true"
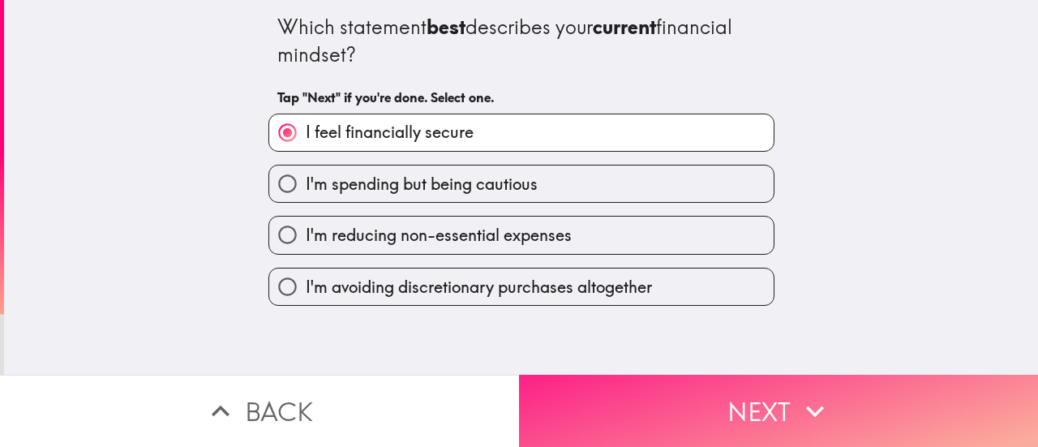
click at [721, 397] on button "Next" at bounding box center [778, 410] width 519 height 72
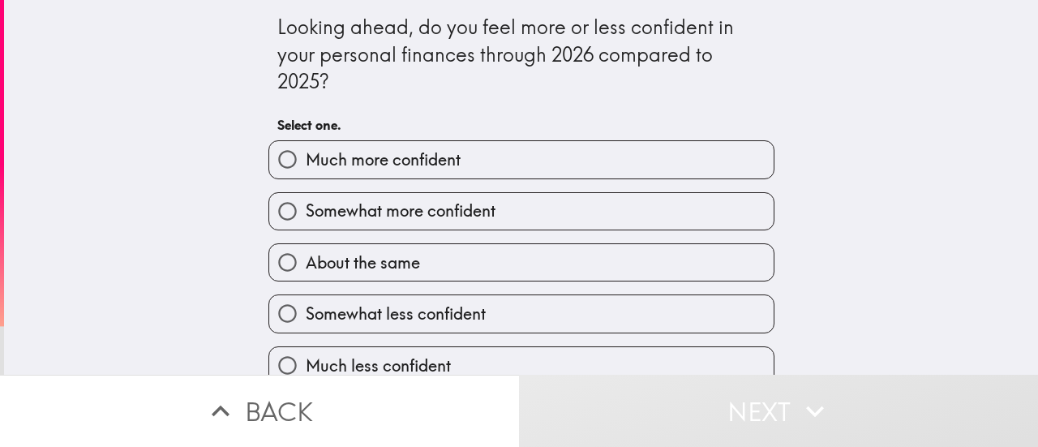
click at [374, 269] on span "About the same" at bounding box center [363, 262] width 114 height 23
click at [306, 269] on input "About the same" at bounding box center [287, 262] width 36 height 36
radio input "true"
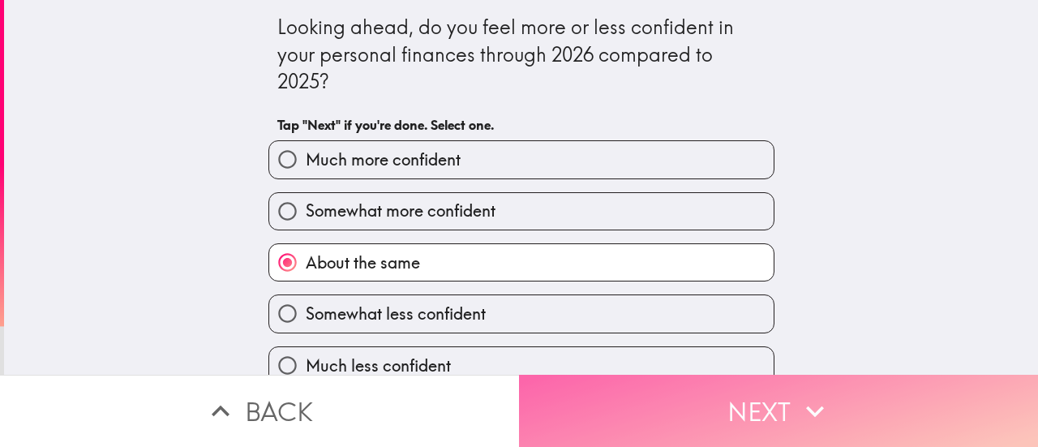
click at [708, 393] on button "Next" at bounding box center [778, 410] width 519 height 72
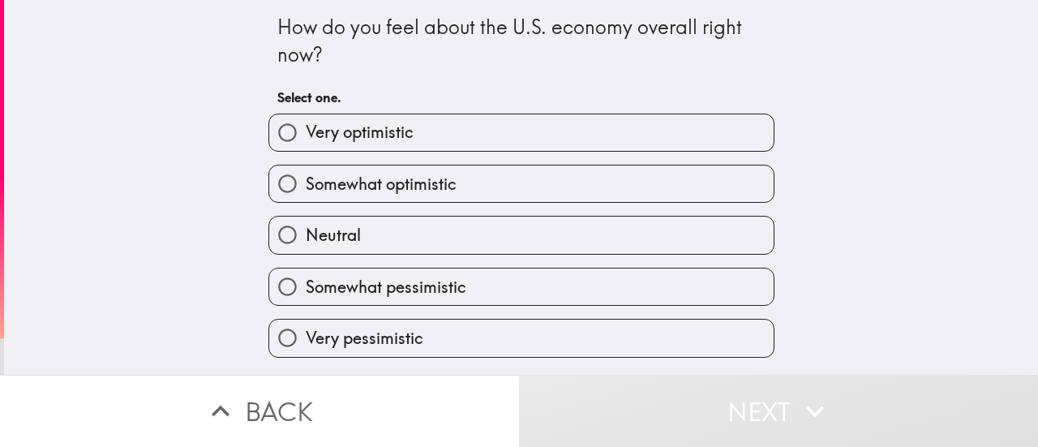
click at [337, 240] on span "Neutral" at bounding box center [333, 235] width 55 height 23
click at [306, 240] on input "Neutral" at bounding box center [287, 234] width 36 height 36
radio input "true"
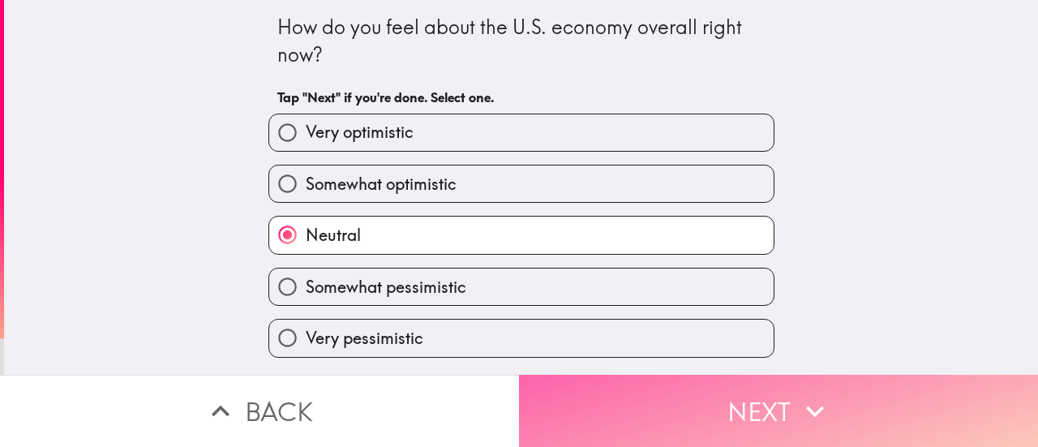
click at [696, 399] on button "Next" at bounding box center [778, 410] width 519 height 72
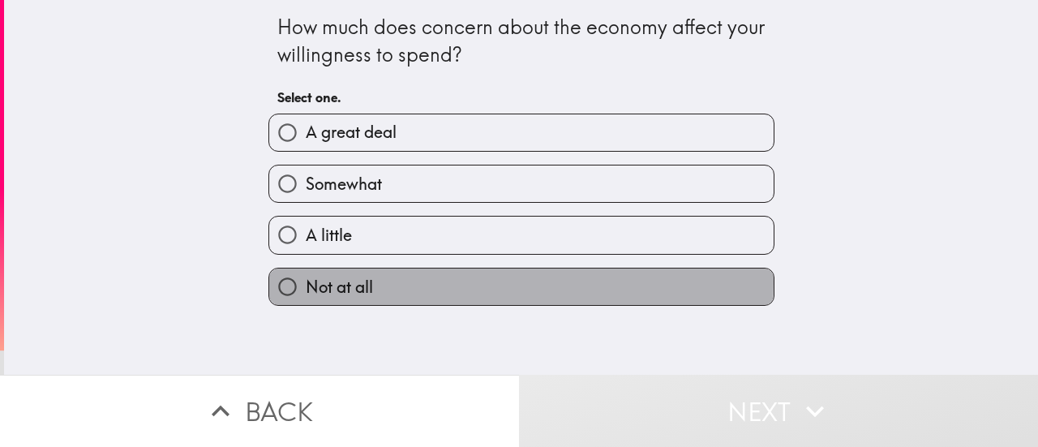
click at [405, 285] on label "Not at all" at bounding box center [521, 286] width 504 height 36
click at [306, 285] on input "Not at all" at bounding box center [287, 286] width 36 height 36
radio input "true"
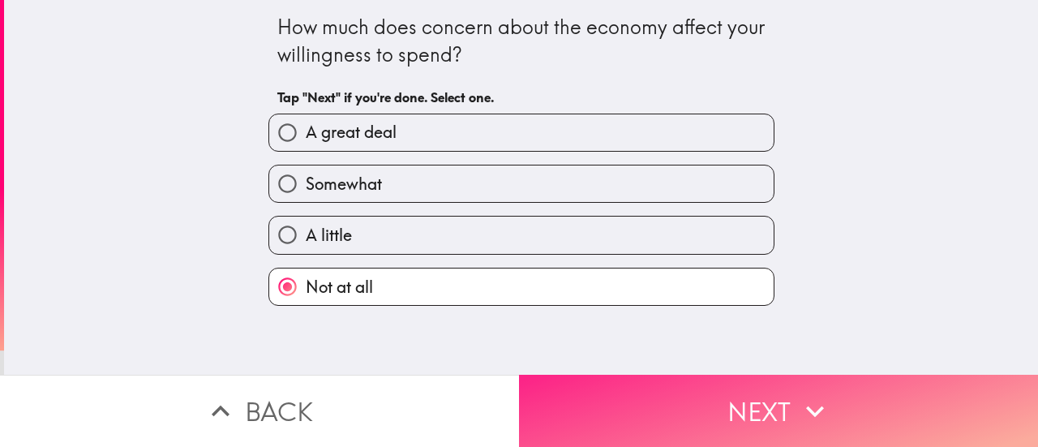
click at [760, 429] on button "Next" at bounding box center [778, 410] width 519 height 72
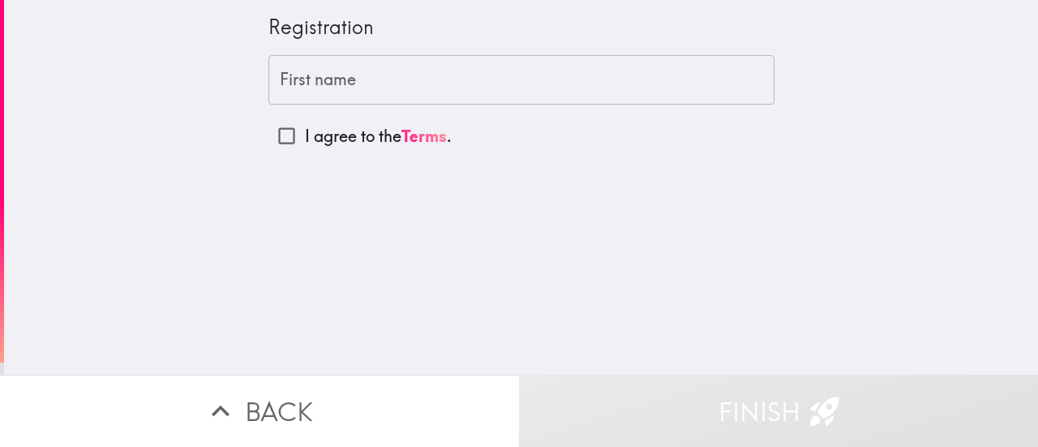
click at [270, 135] on input "I agree to the Terms ." at bounding box center [286, 136] width 36 height 36
checkbox input "true"
click at [349, 72] on input "First name" at bounding box center [521, 80] width 506 height 50
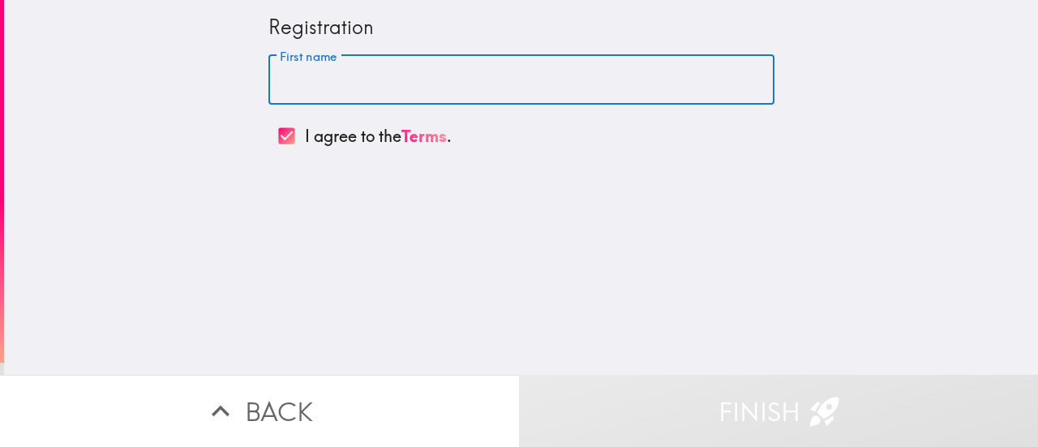
type input "[PERSON_NAME]"
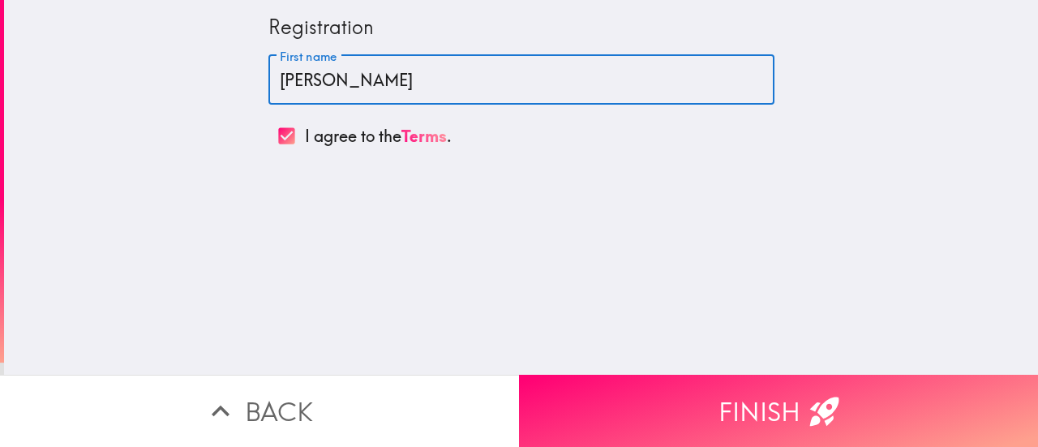
click at [762, 387] on button "Finish" at bounding box center [778, 410] width 519 height 72
